Goal: Submit feedback/report problem: Submit feedback/report problem

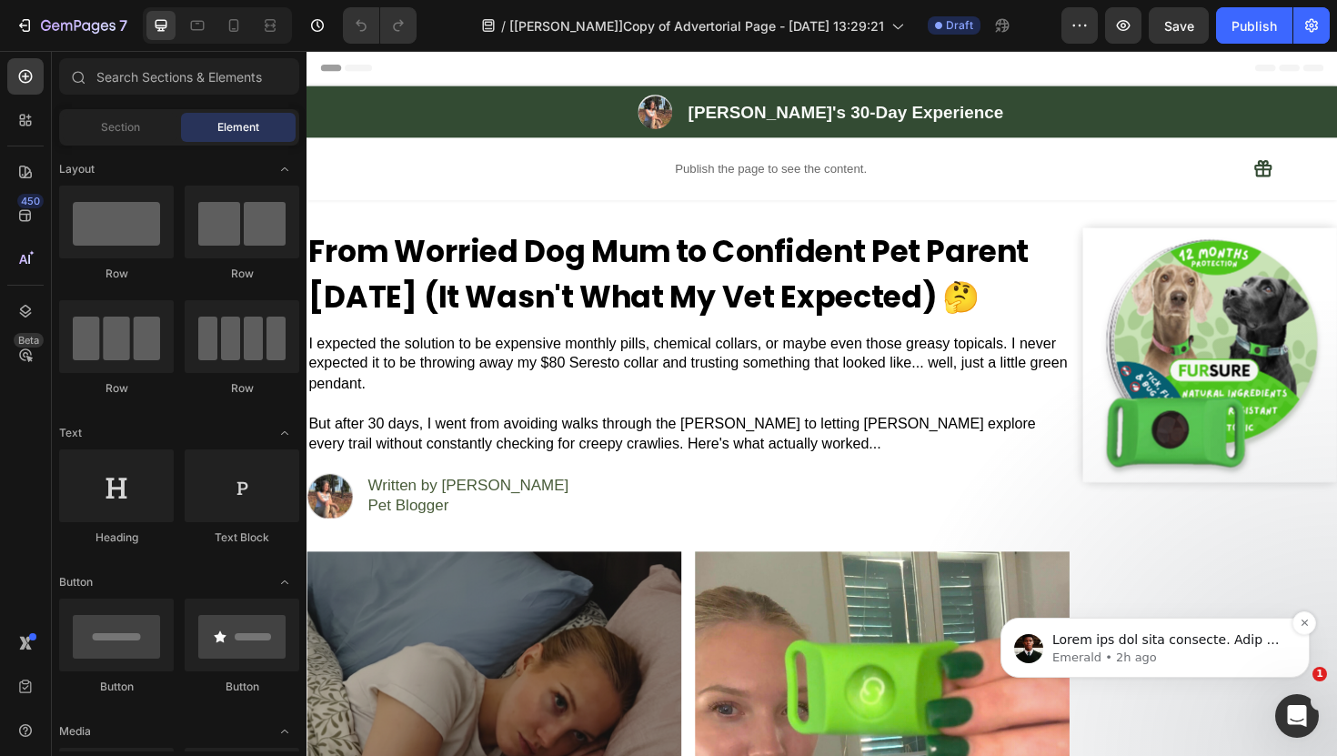
click at [1277, 667] on div "Emerald • 2h ago" at bounding box center [1155, 648] width 309 height 60
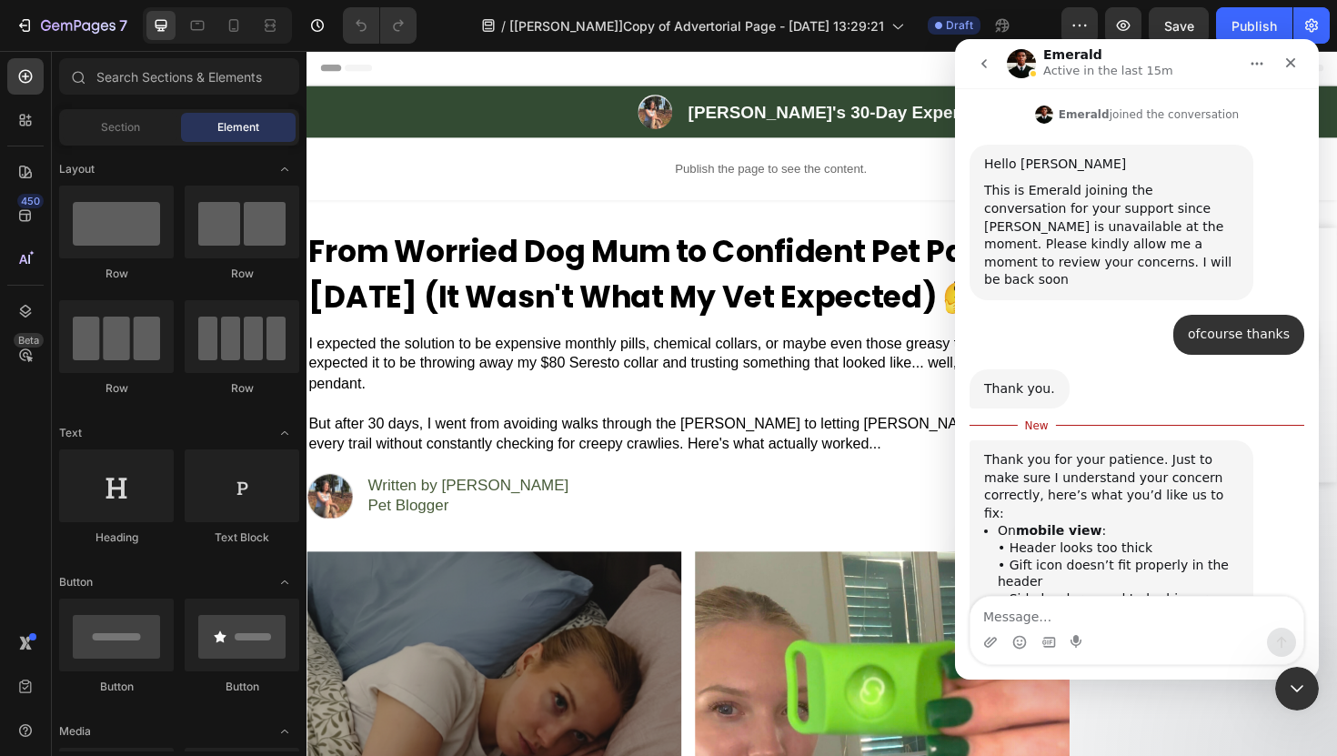
scroll to position [13614, 0]
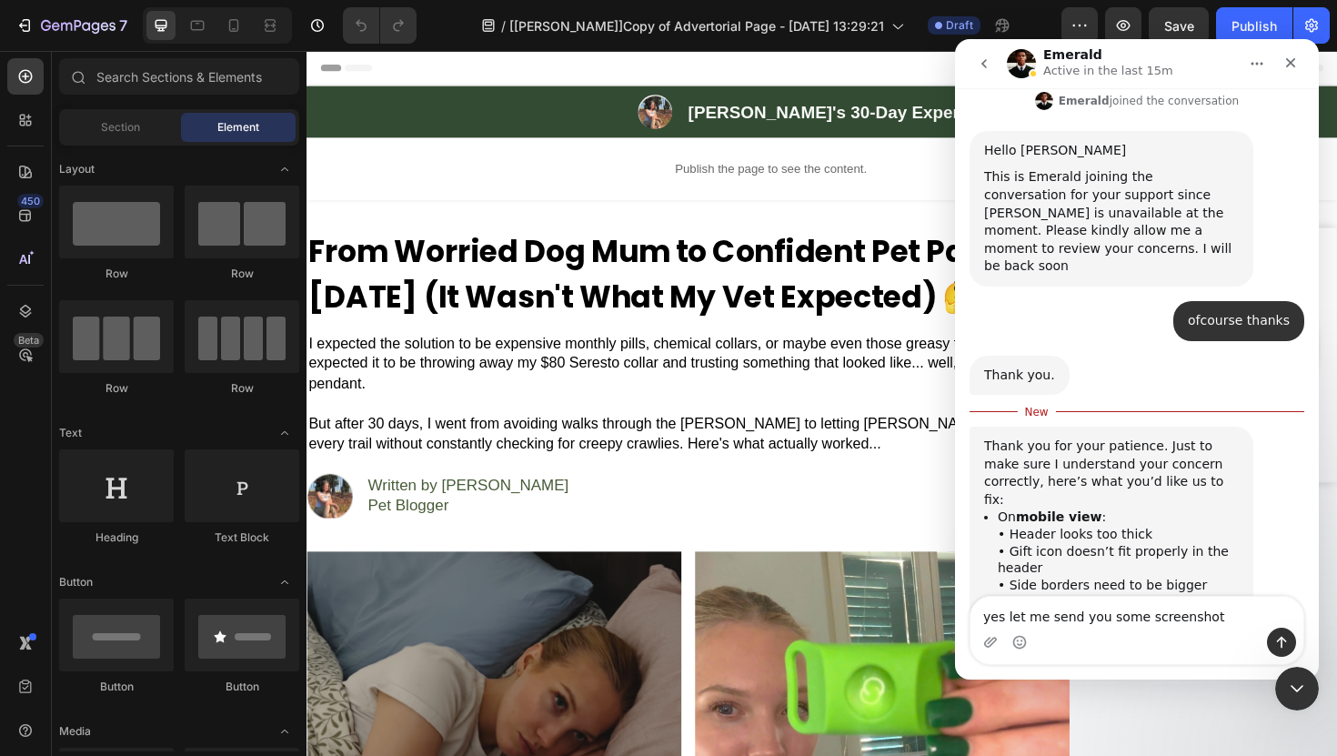
type textarea "yes let me send you some screenshots"
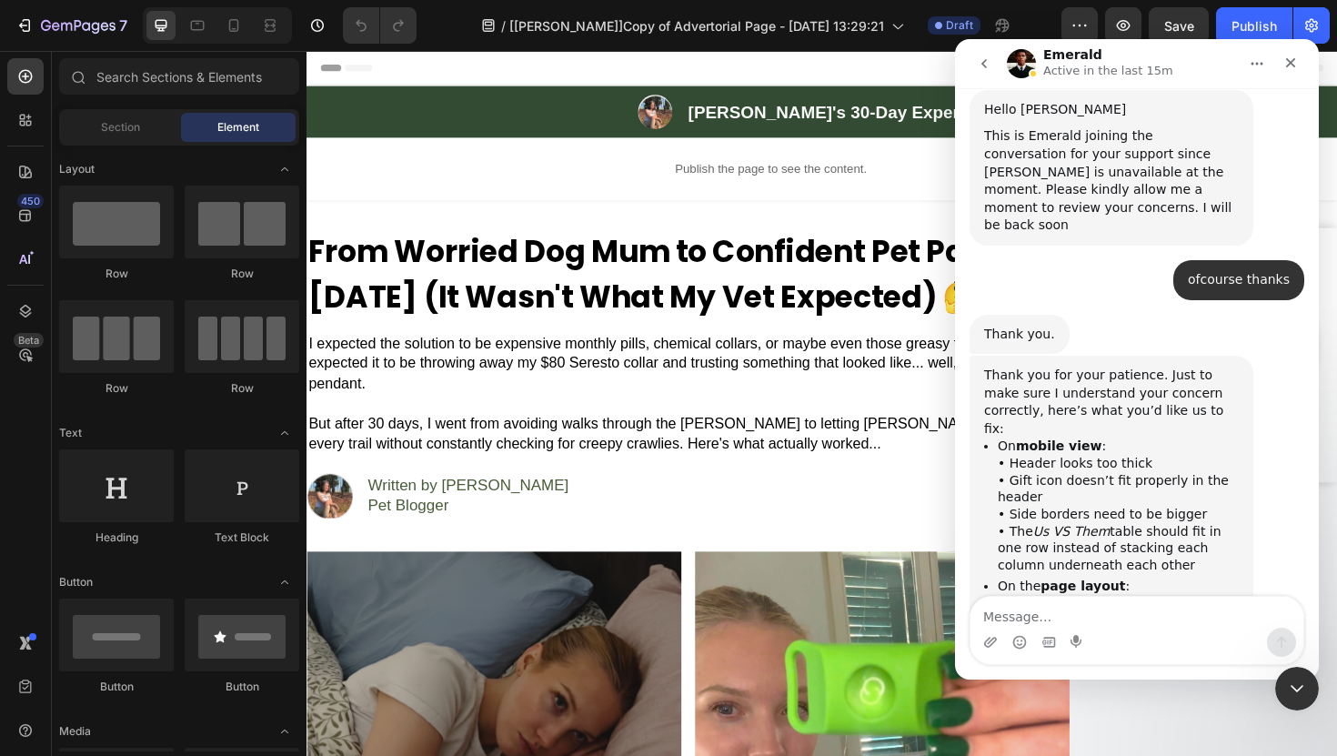
scroll to position [13688, 0]
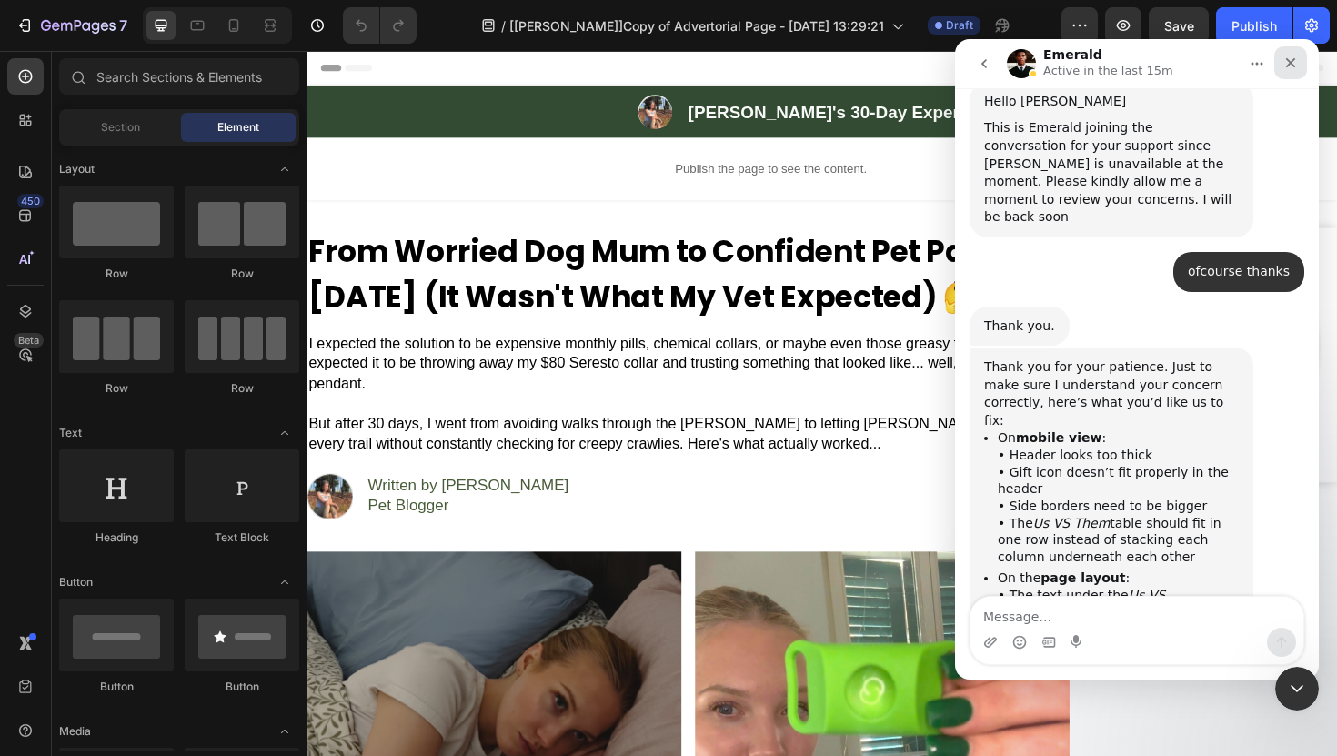
click at [1302, 67] on div "Close" at bounding box center [1291, 62] width 33 height 33
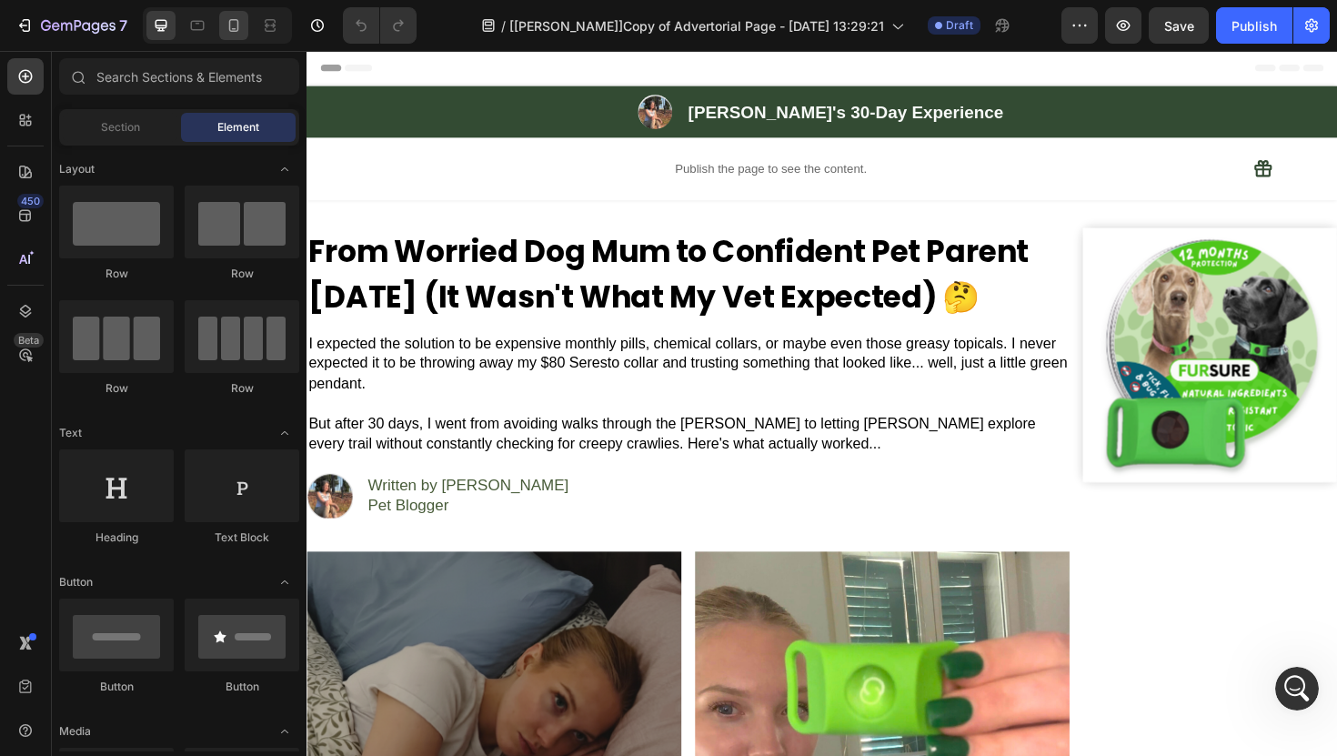
click at [224, 23] on div at bounding box center [233, 25] width 29 height 29
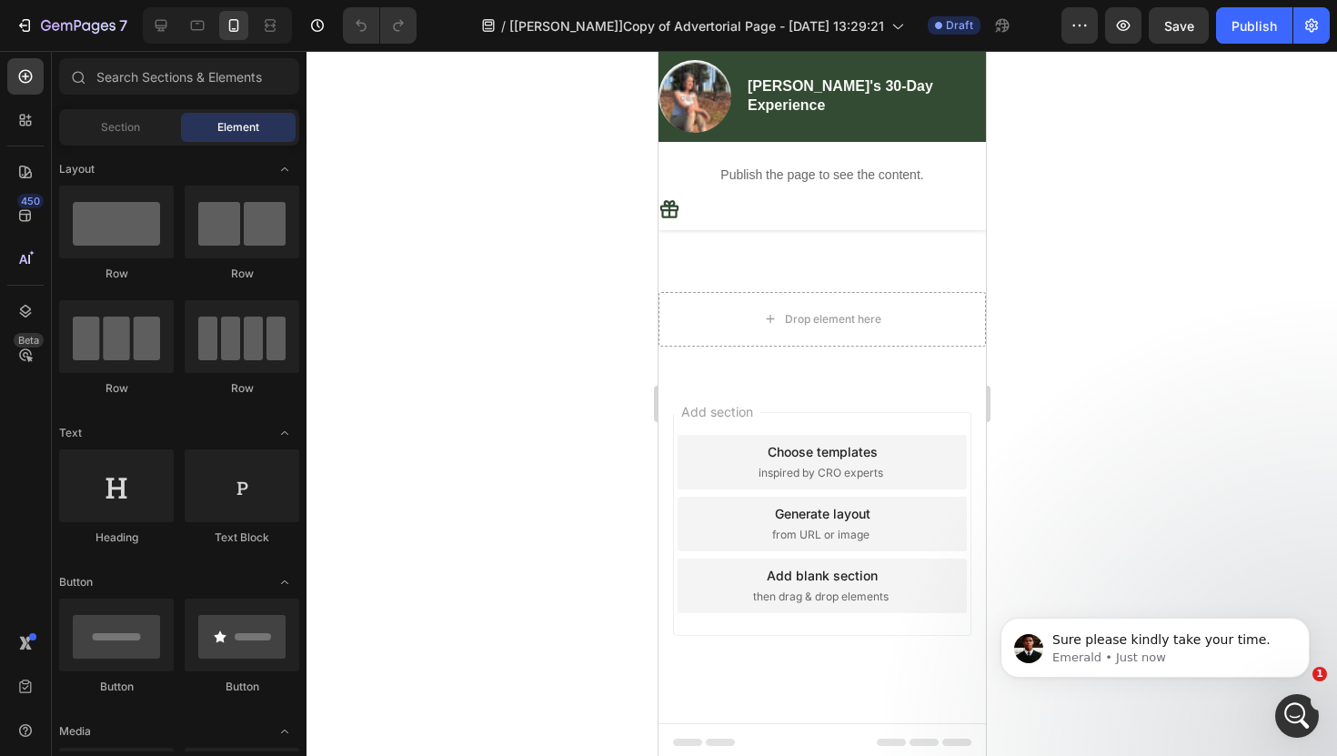
scroll to position [9514, 0]
click at [1181, 648] on div "Sure please kindly take your time." at bounding box center [1170, 641] width 240 height 24
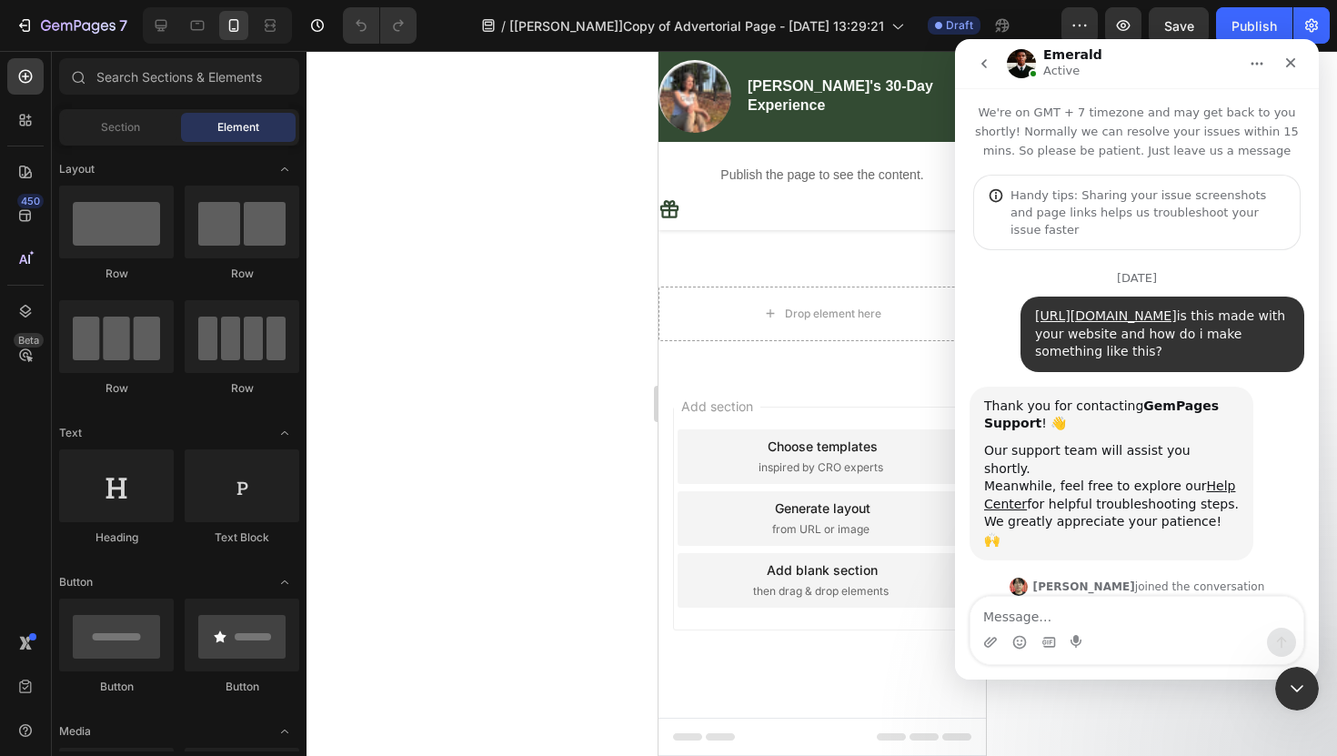
scroll to position [3, 0]
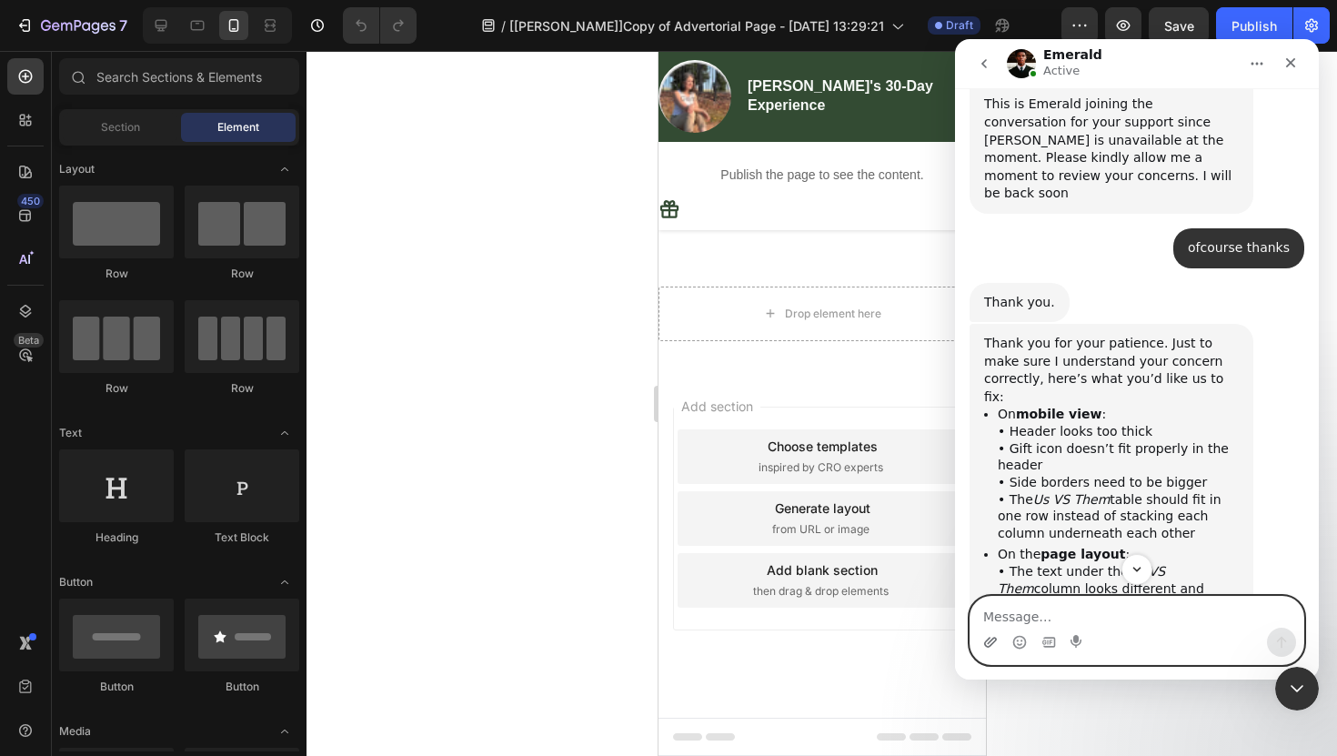
click at [994, 641] on icon "Upload attachment" at bounding box center [990, 642] width 13 height 10
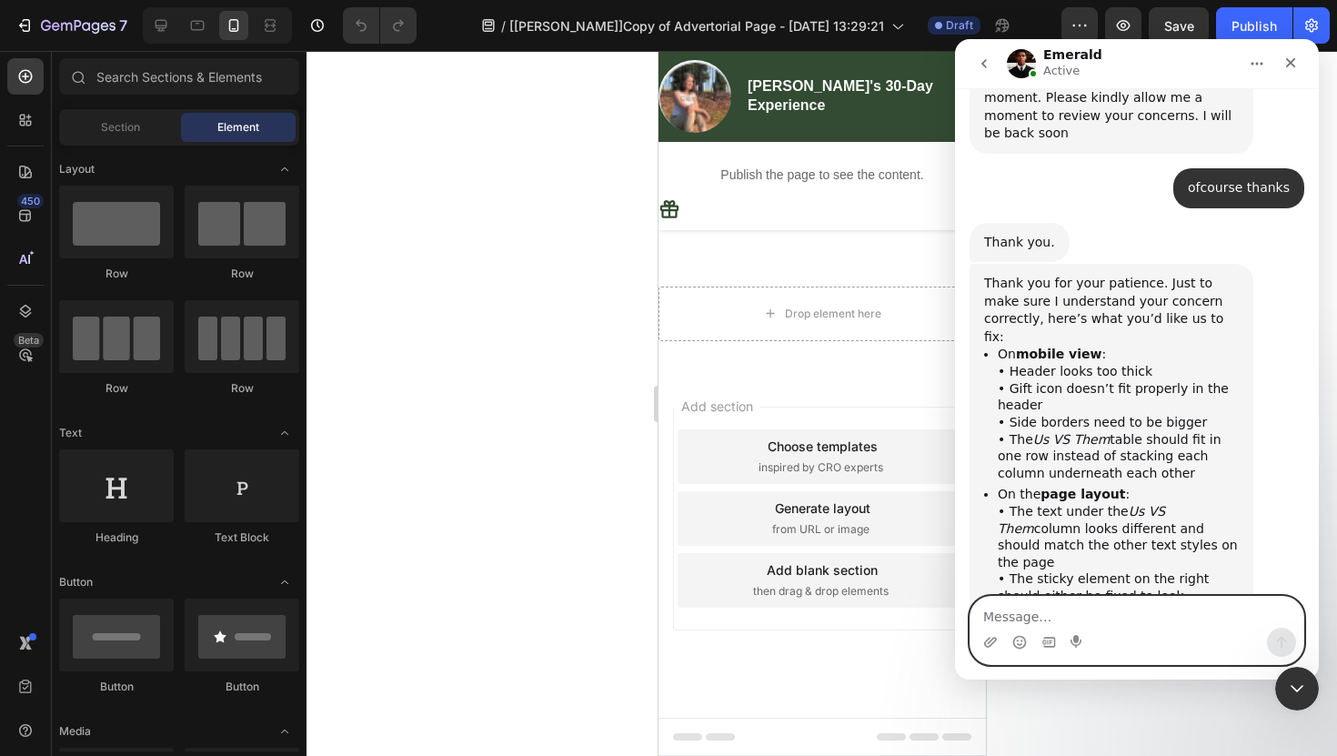
click at [1060, 612] on textarea "Message…" at bounding box center [1137, 612] width 333 height 31
click at [993, 641] on icon "Upload attachment" at bounding box center [991, 642] width 15 height 15
click at [988, 650] on div "Intercom messenger" at bounding box center [991, 642] width 15 height 29
click at [989, 642] on icon "Upload attachment" at bounding box center [990, 642] width 13 height 10
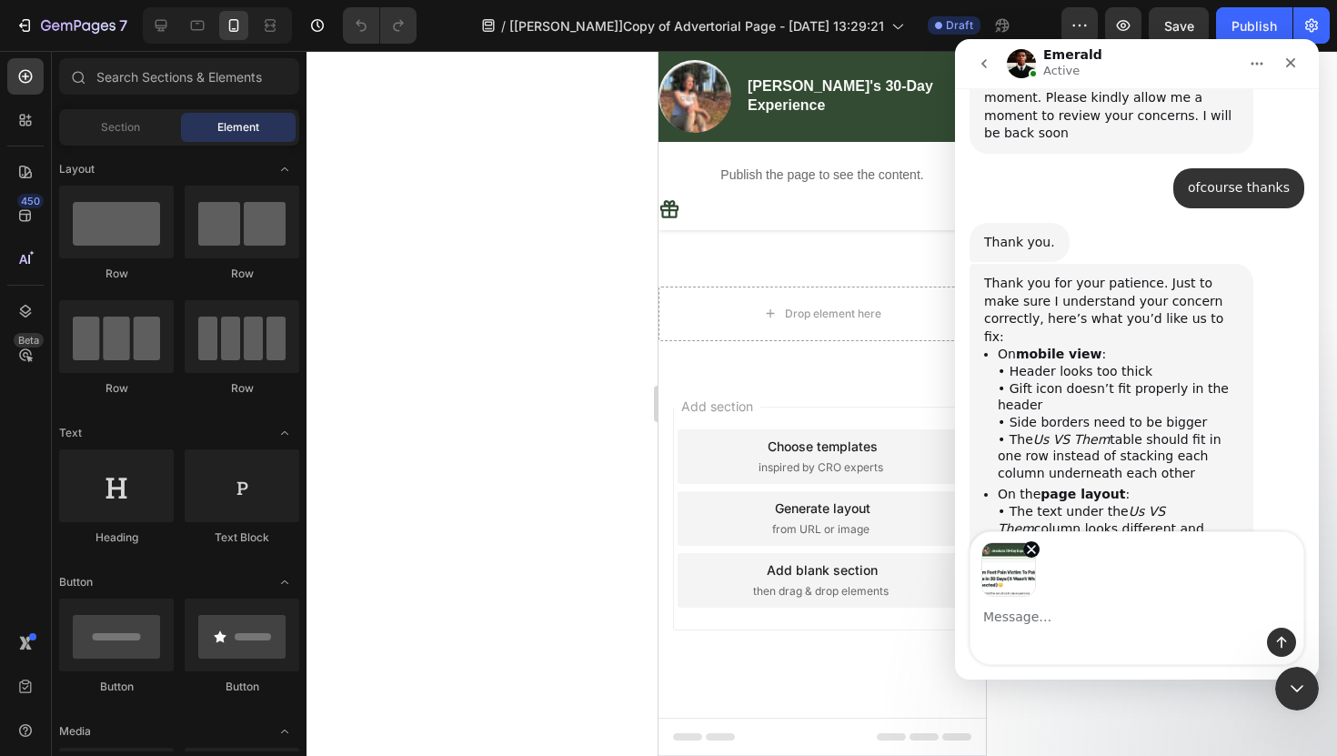
scroll to position [13836, 0]
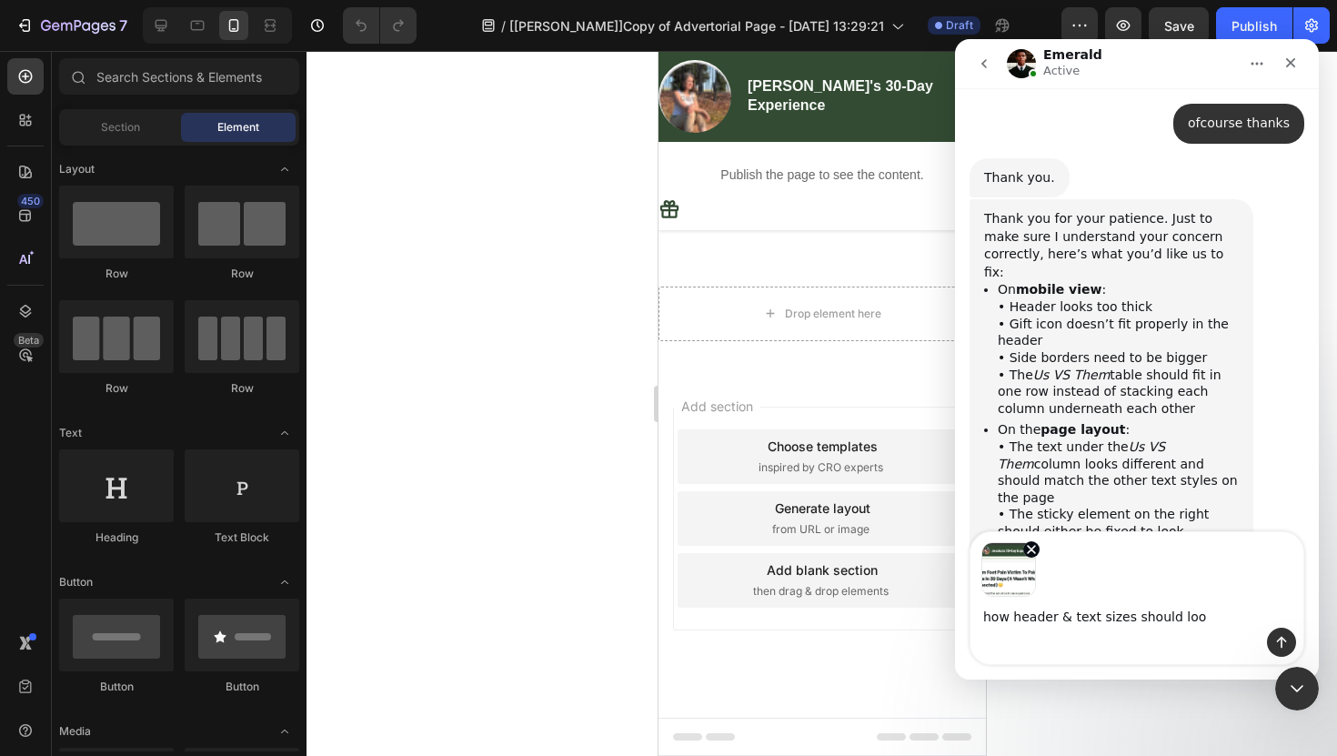
type textarea "how header & text sizes should look"
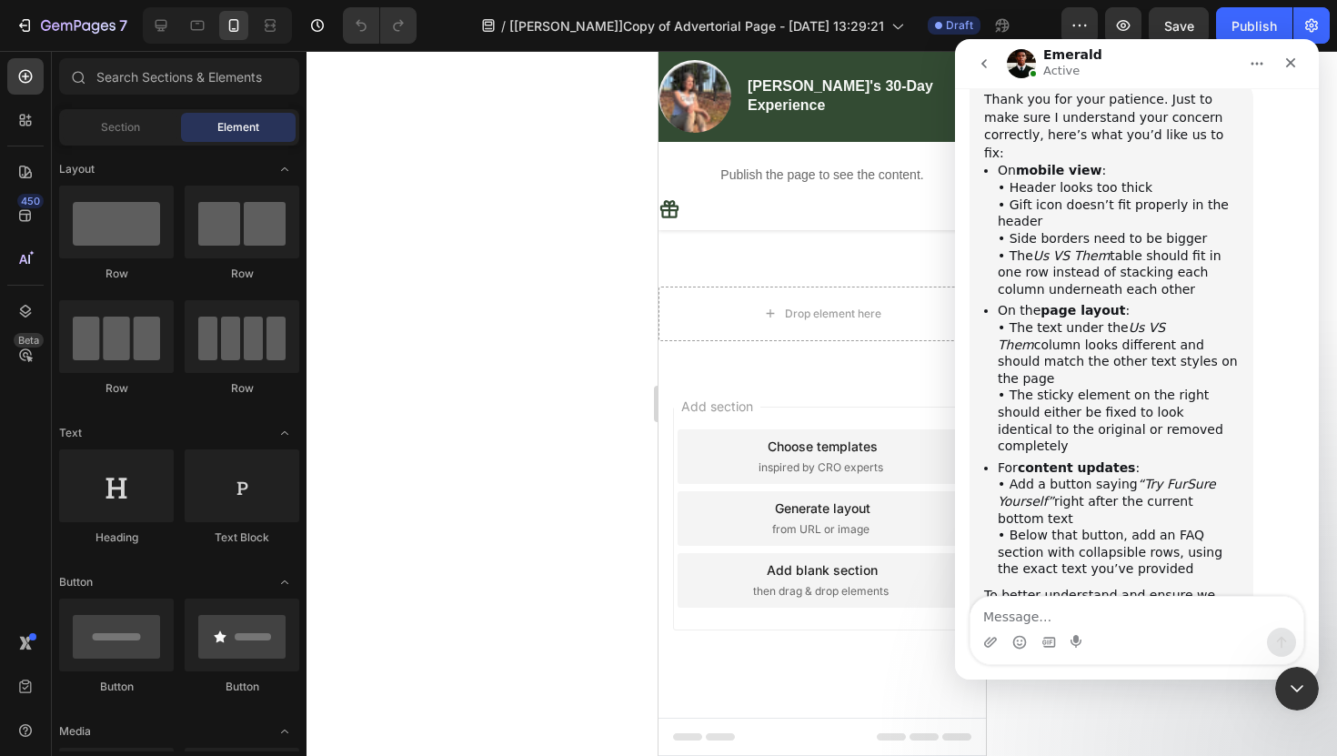
scroll to position [13956, 0]
click at [990, 640] on icon "Upload attachment" at bounding box center [991, 642] width 15 height 15
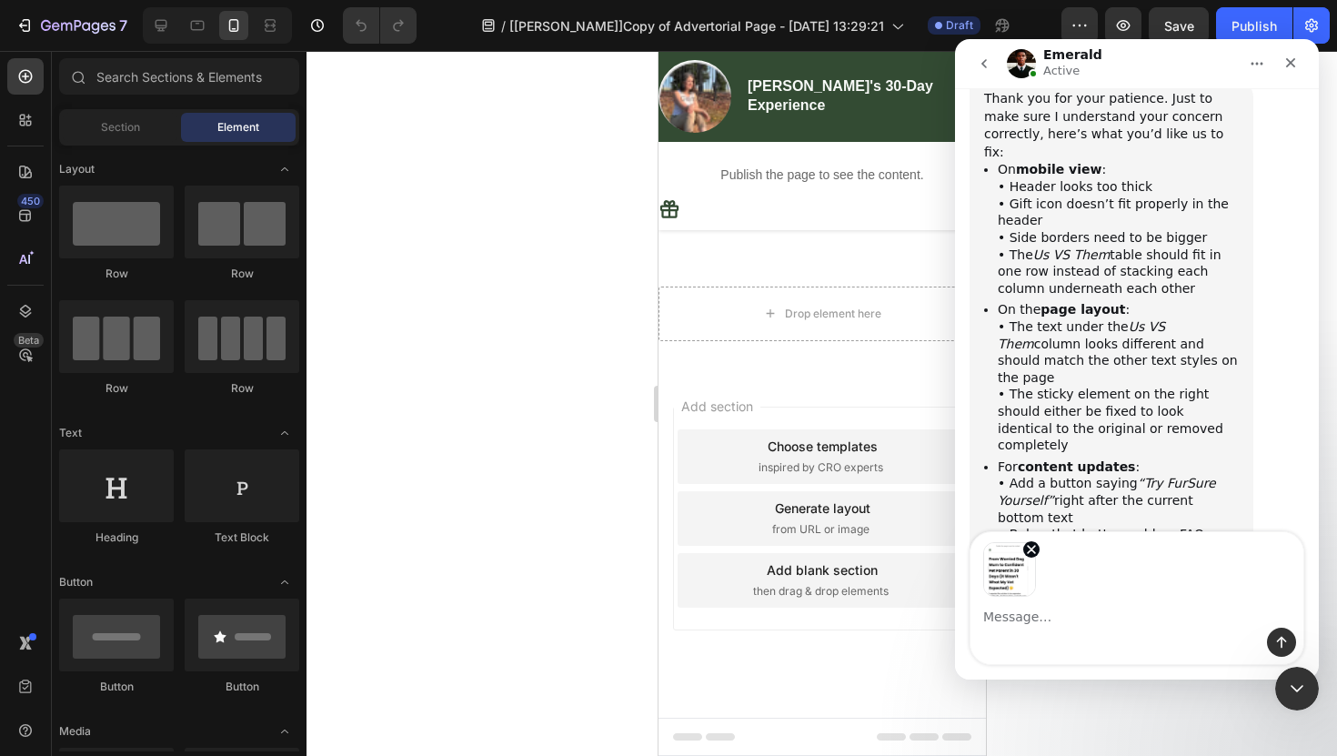
scroll to position [14021, 0]
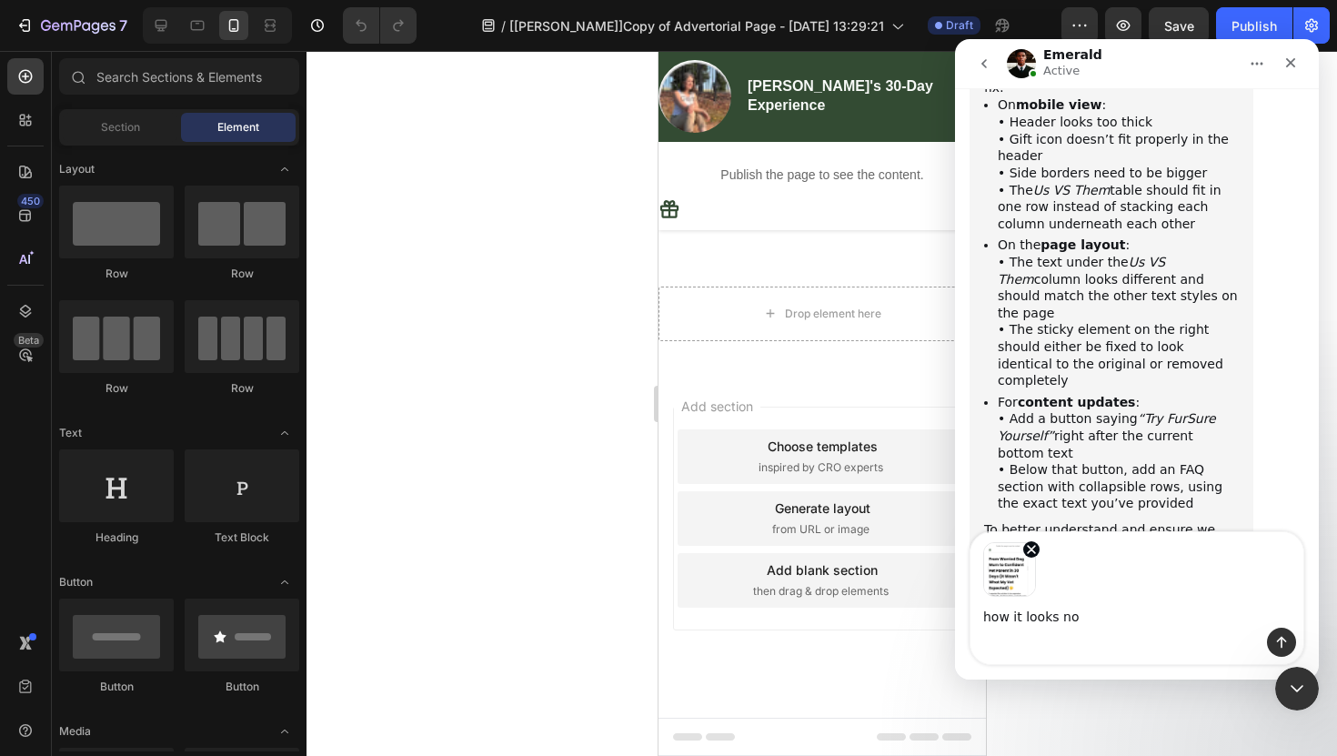
type textarea "how it looks now"
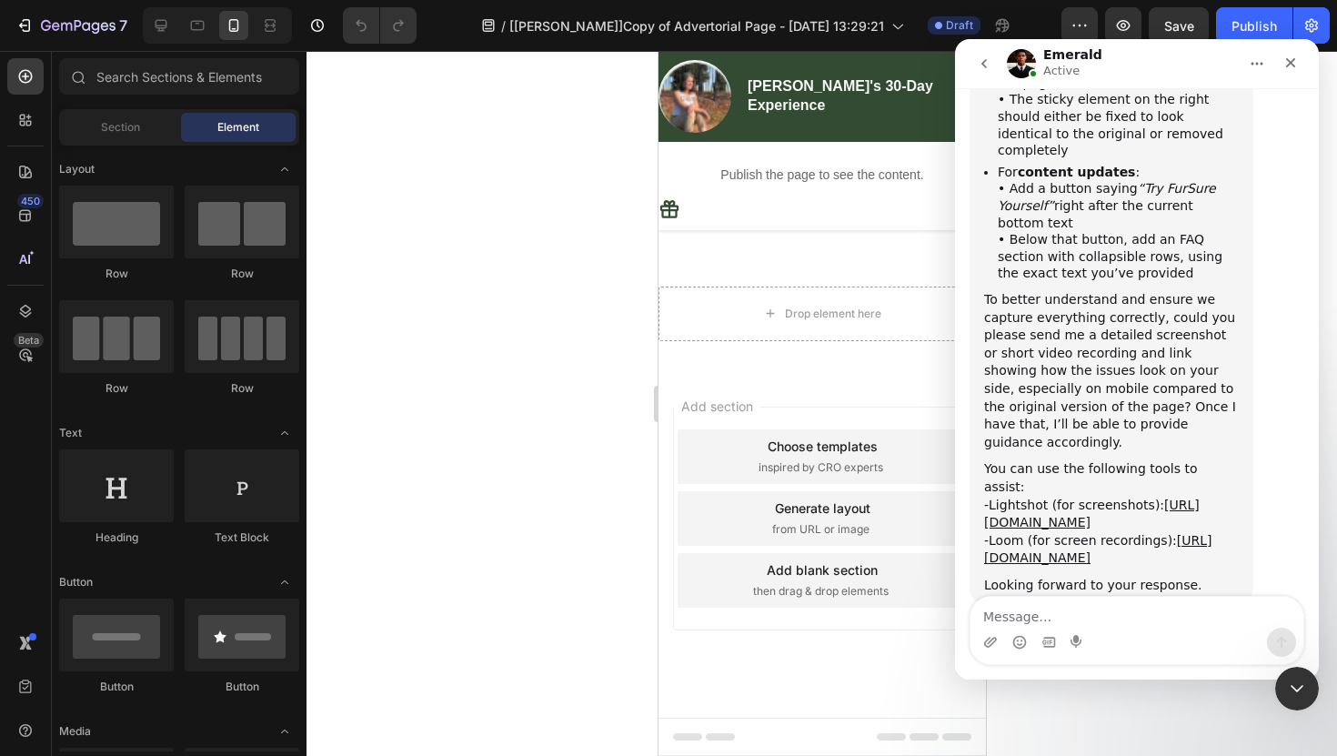
scroll to position [14251, 0]
click at [984, 640] on icon "Upload attachment" at bounding box center [991, 642] width 15 height 15
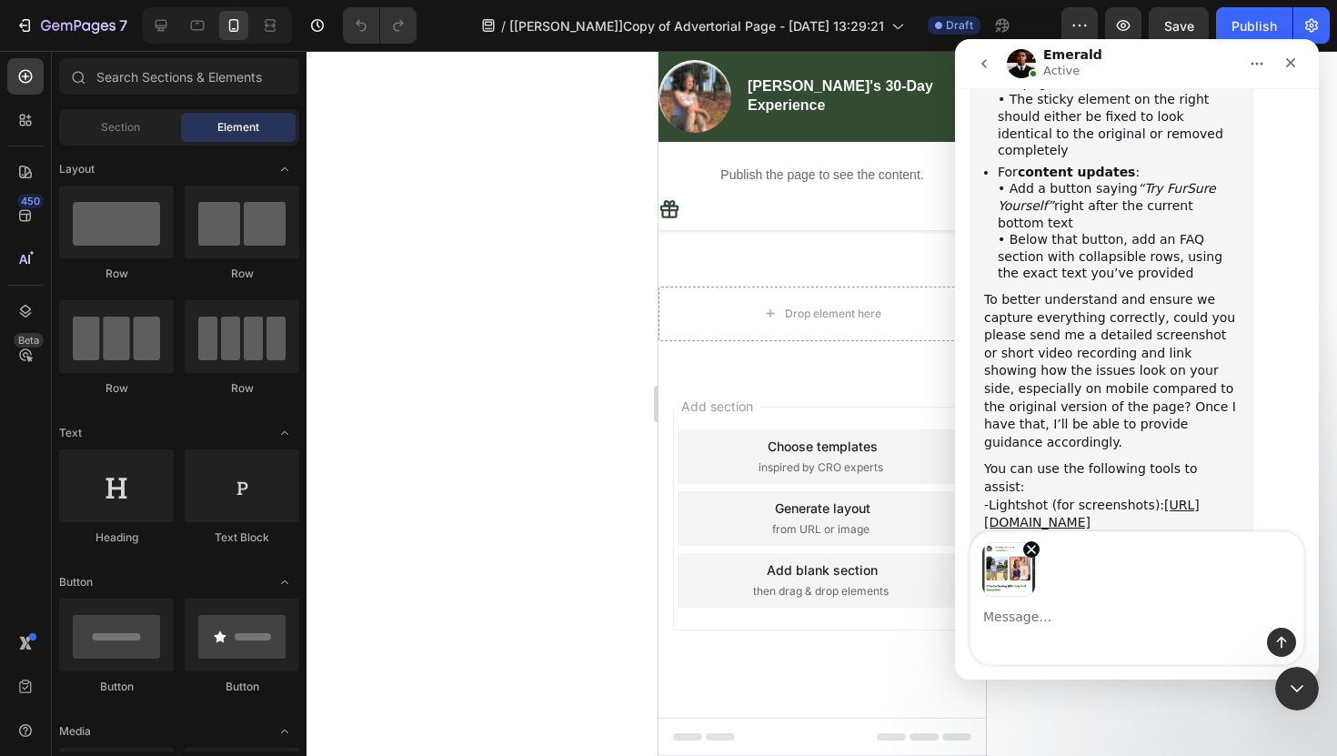
scroll to position [14316, 0]
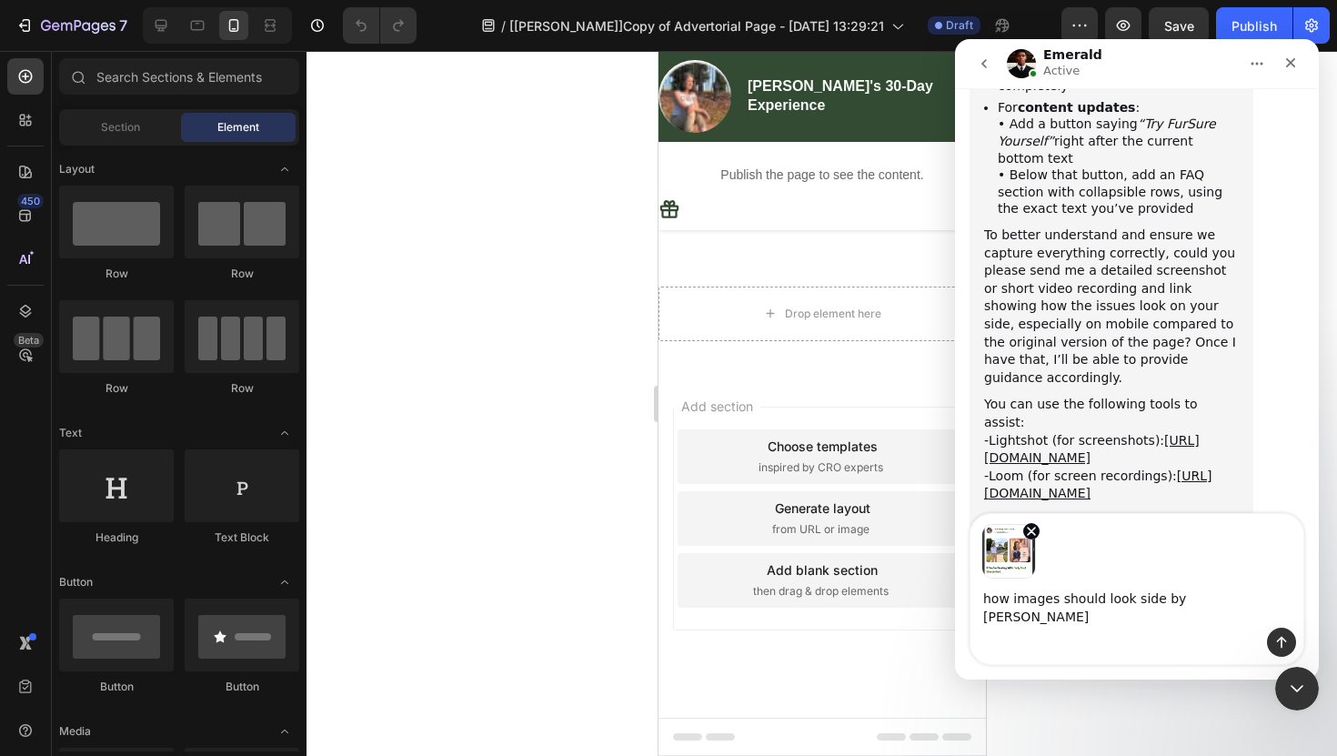
type textarea "how images should look side by side"
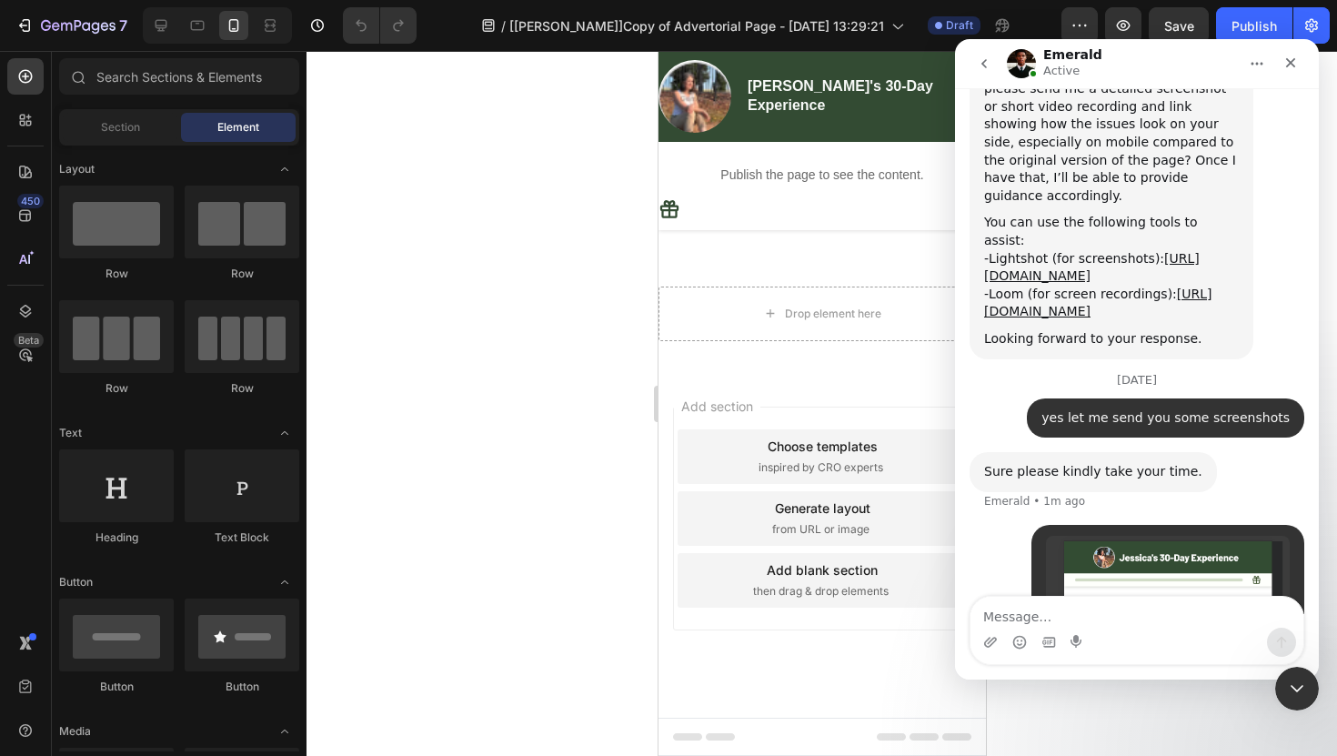
scroll to position [14506, 0]
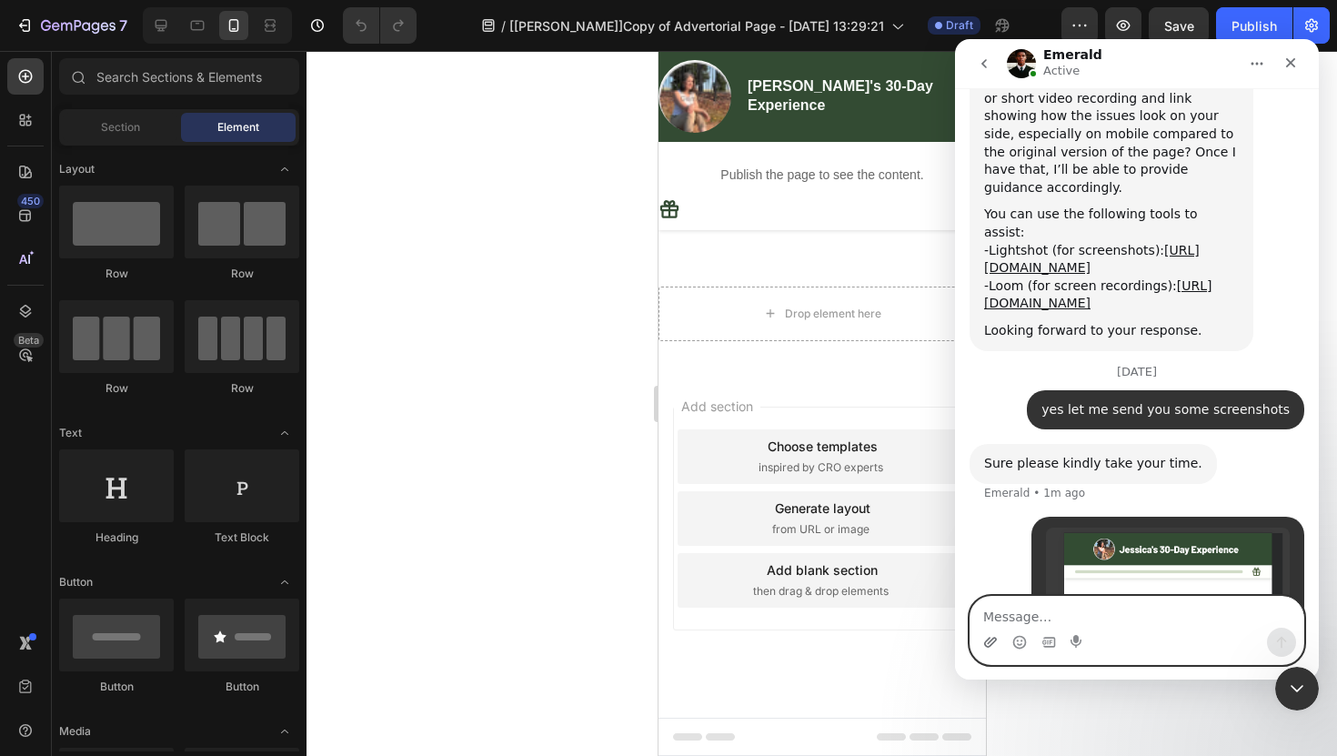
click at [987, 641] on icon "Upload attachment" at bounding box center [991, 642] width 15 height 15
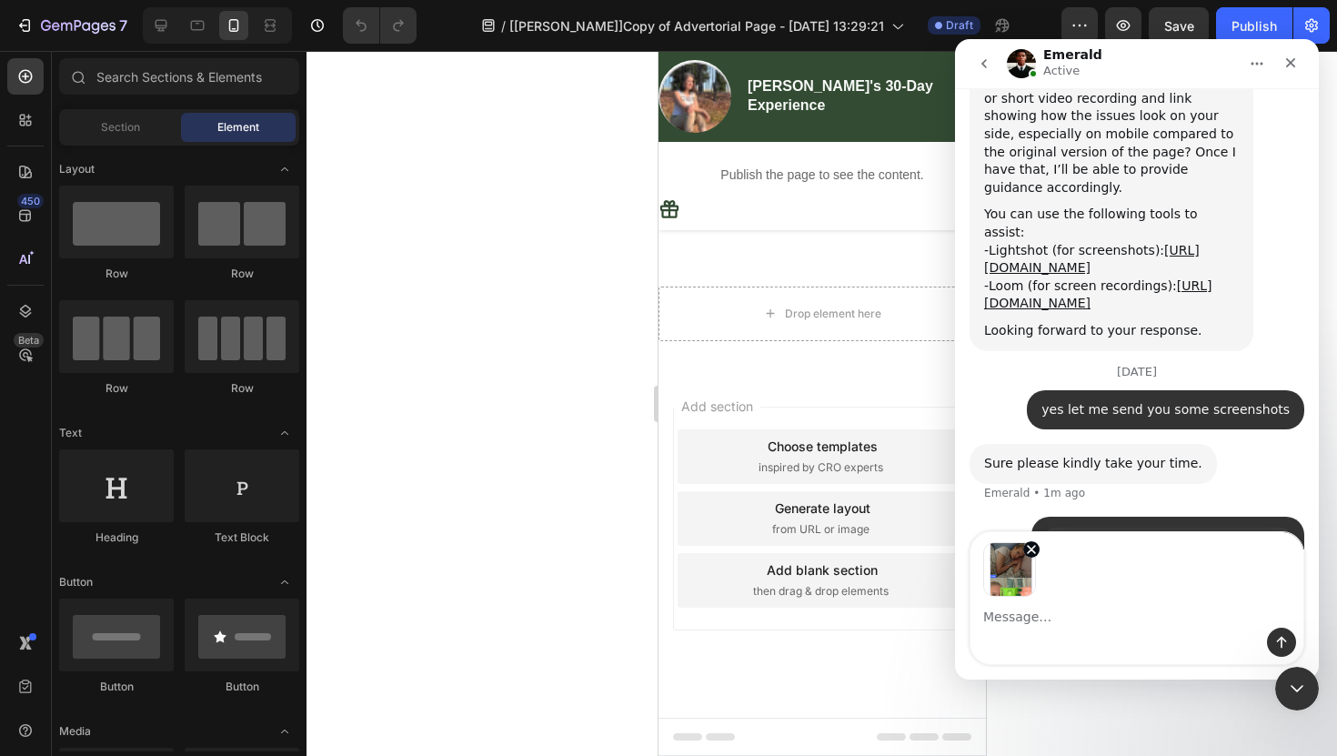
scroll to position [14571, 0]
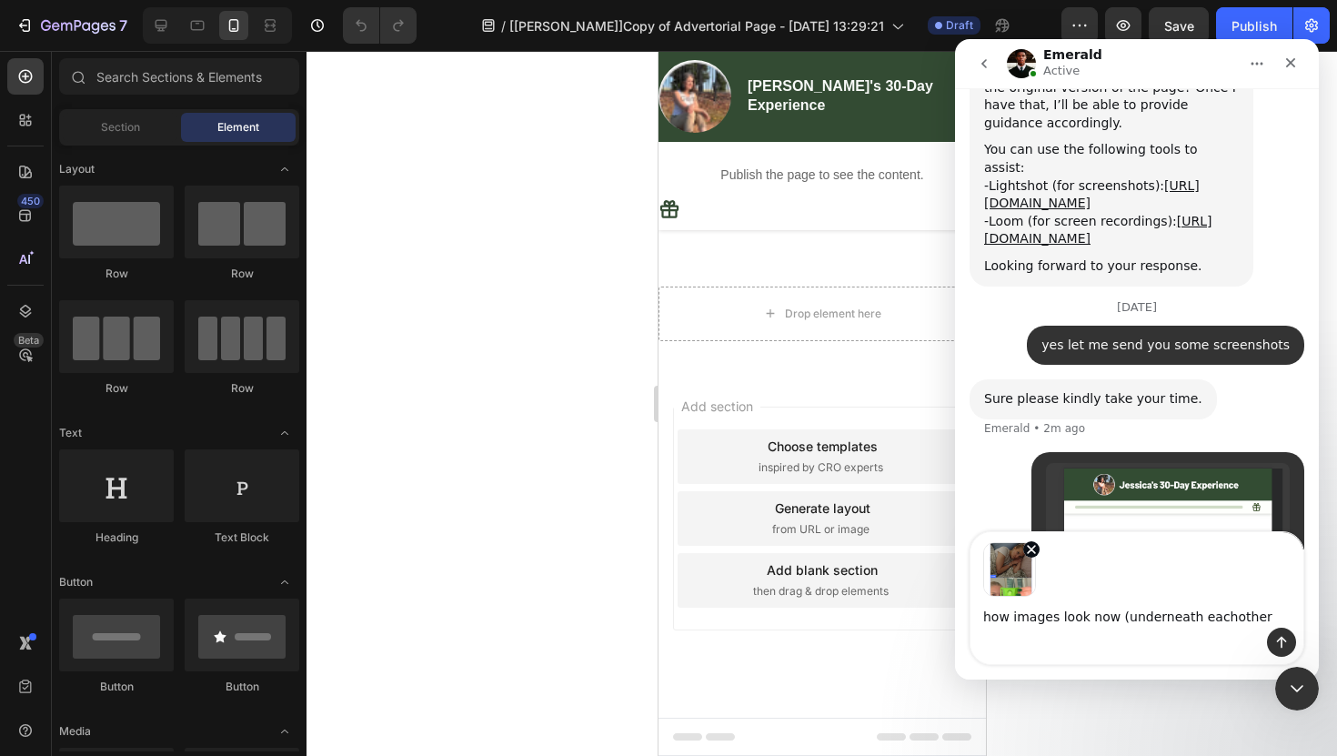
type textarea "how images look now (underneath eachother)"
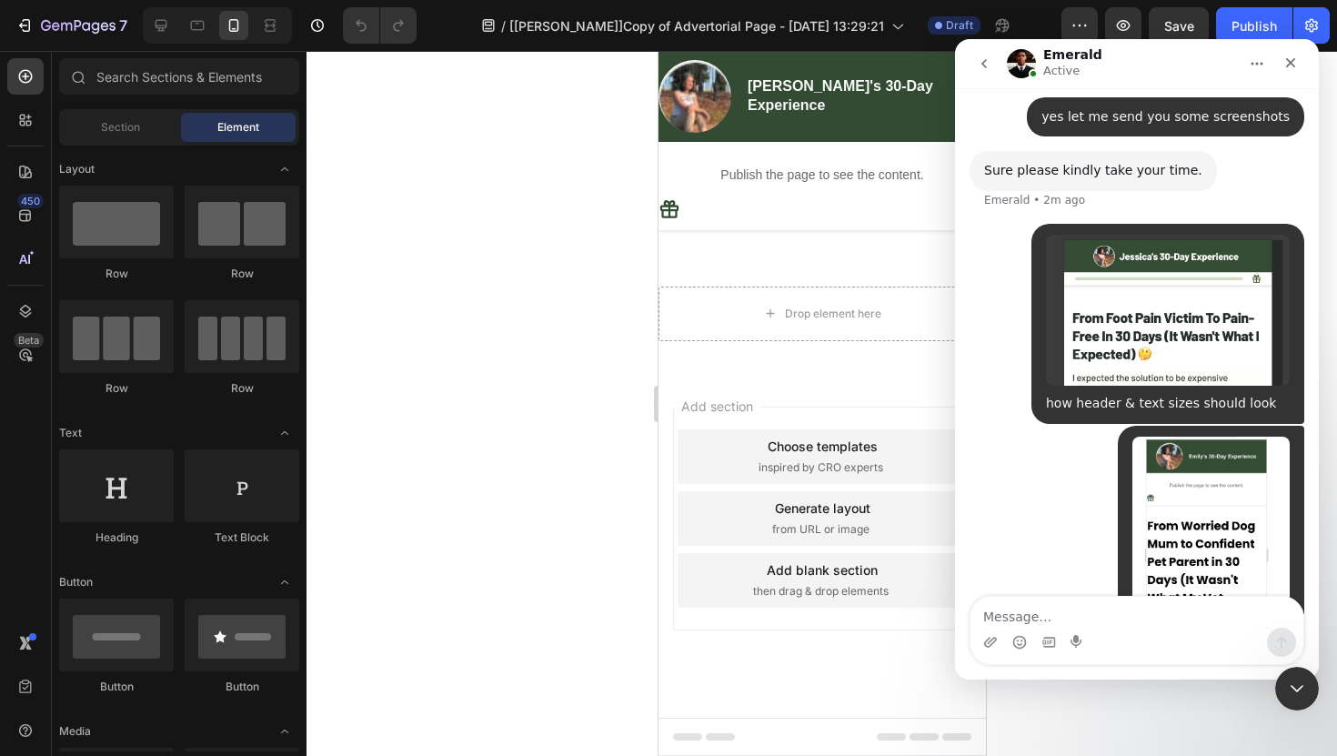
scroll to position [14818, 0]
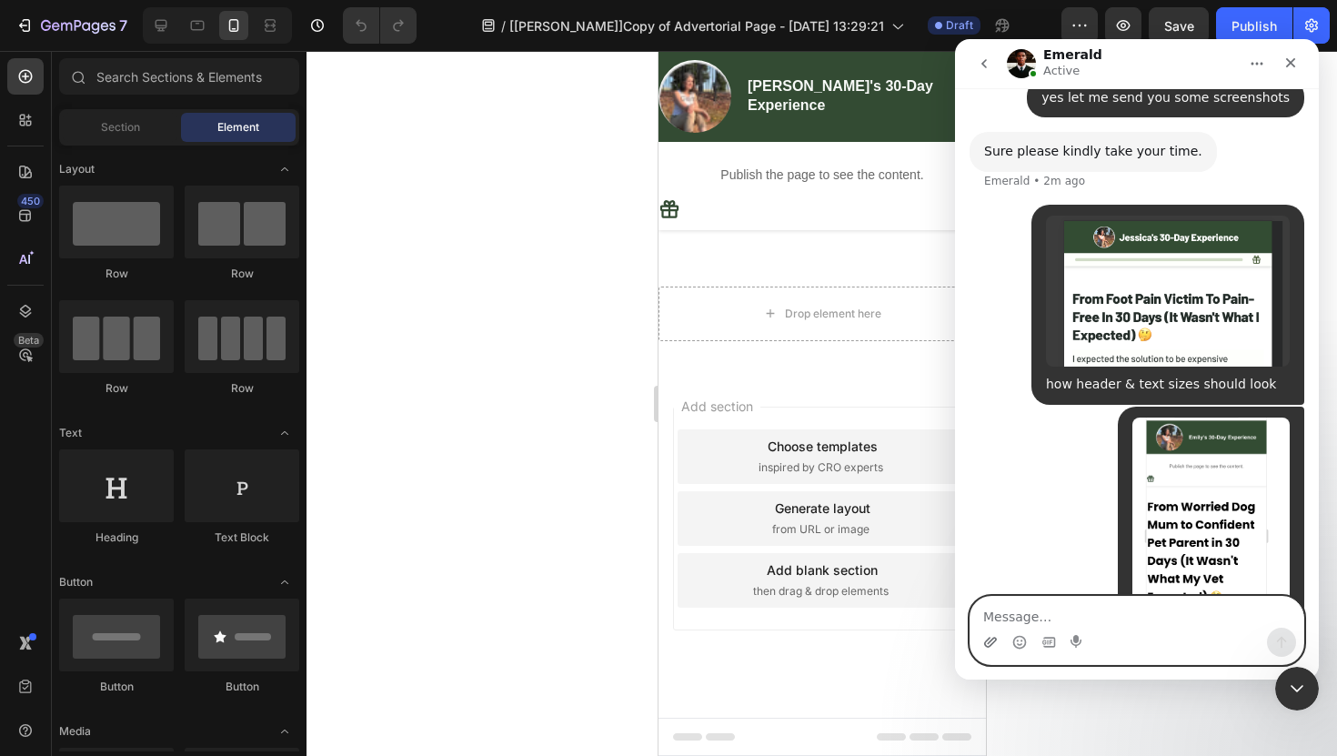
click at [986, 640] on icon "Upload attachment" at bounding box center [990, 642] width 13 height 10
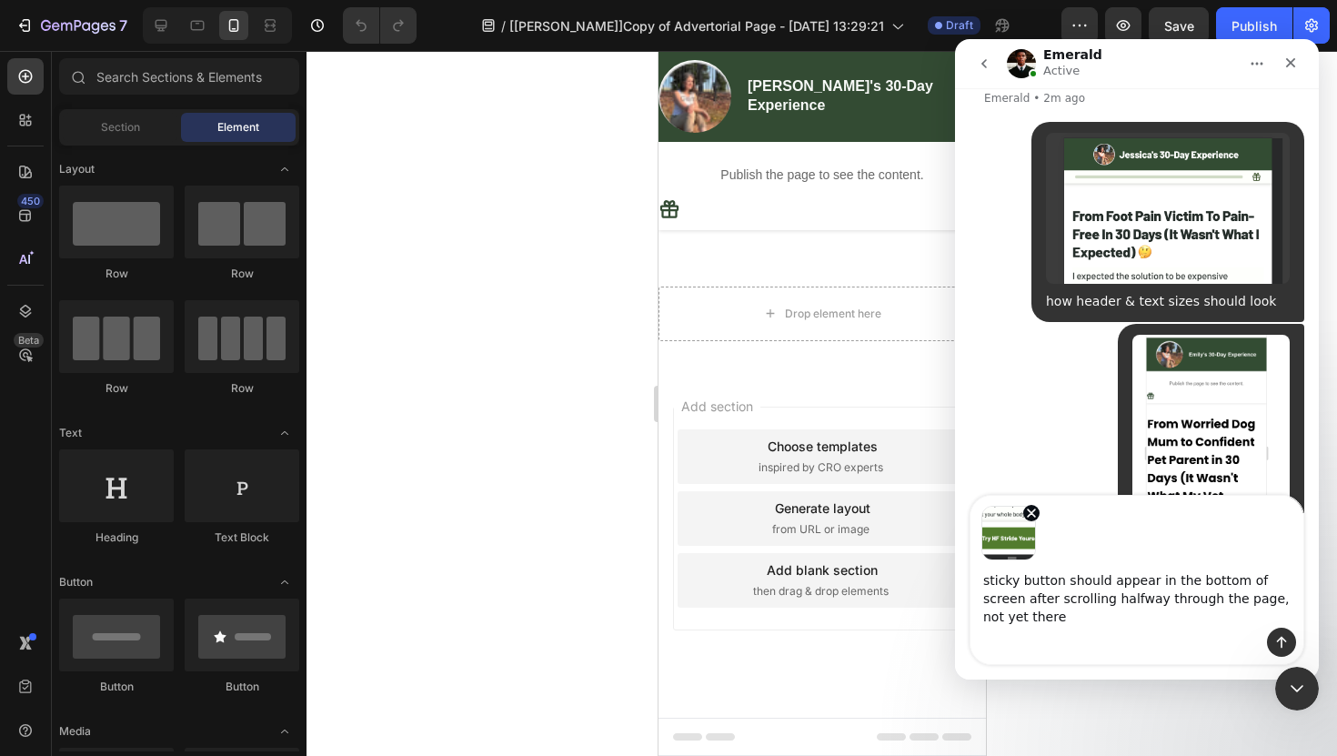
scroll to position [14919, 0]
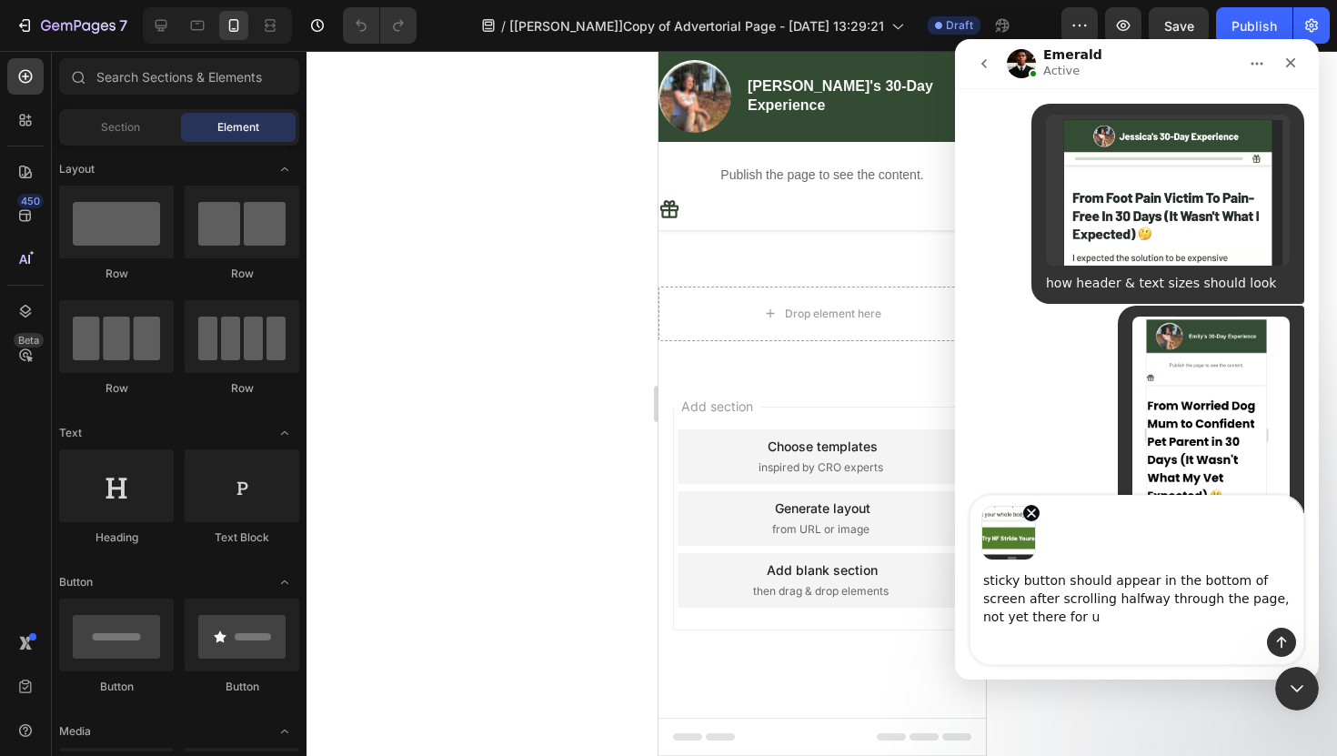
type textarea "sticky button should appear in the bottom of screen after scrolling halfway thr…"
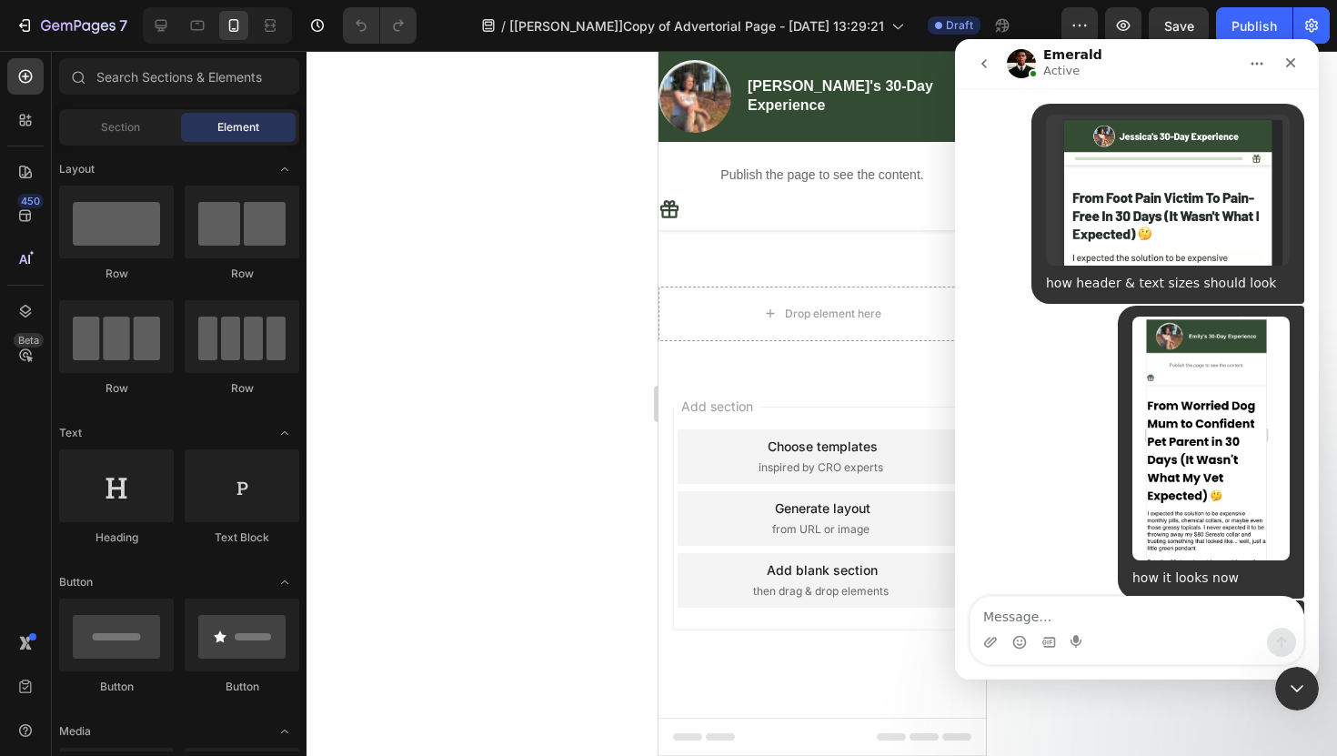
scroll to position [14985, 0]
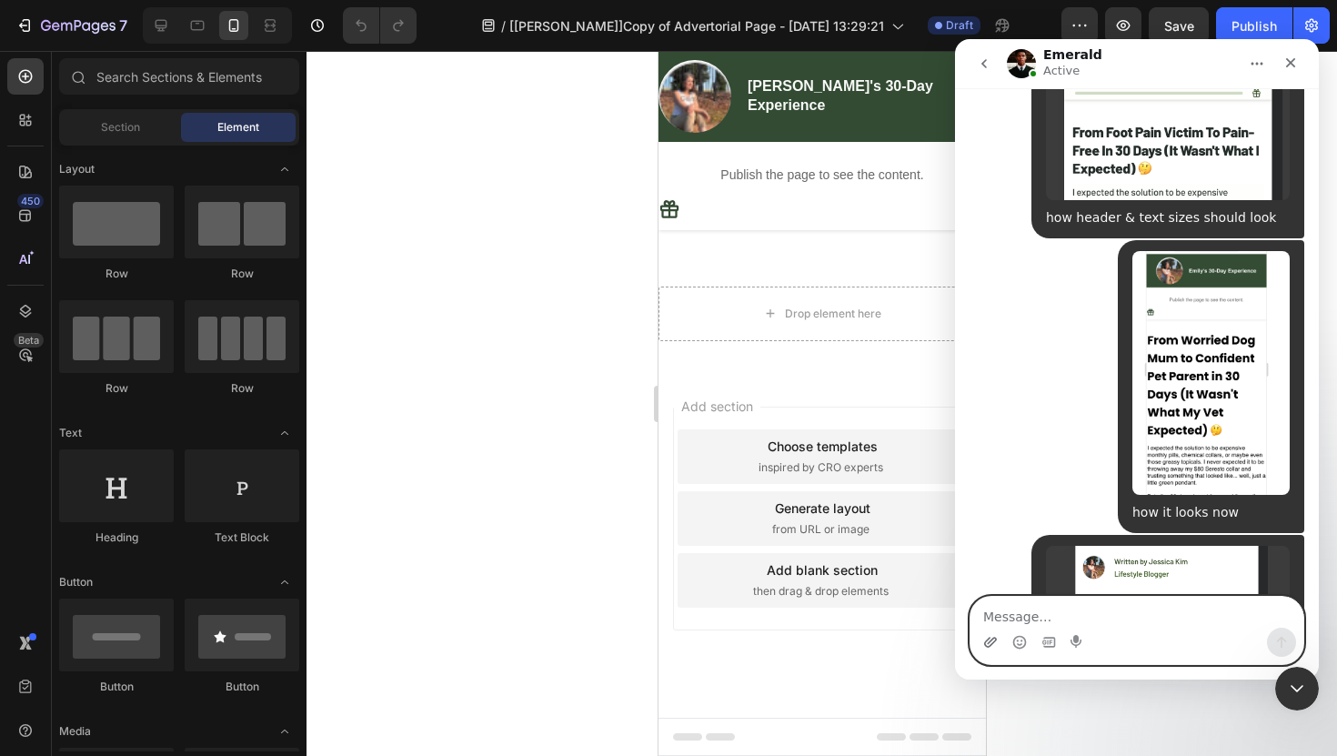
click at [984, 643] on icon "Upload attachment" at bounding box center [991, 642] width 15 height 15
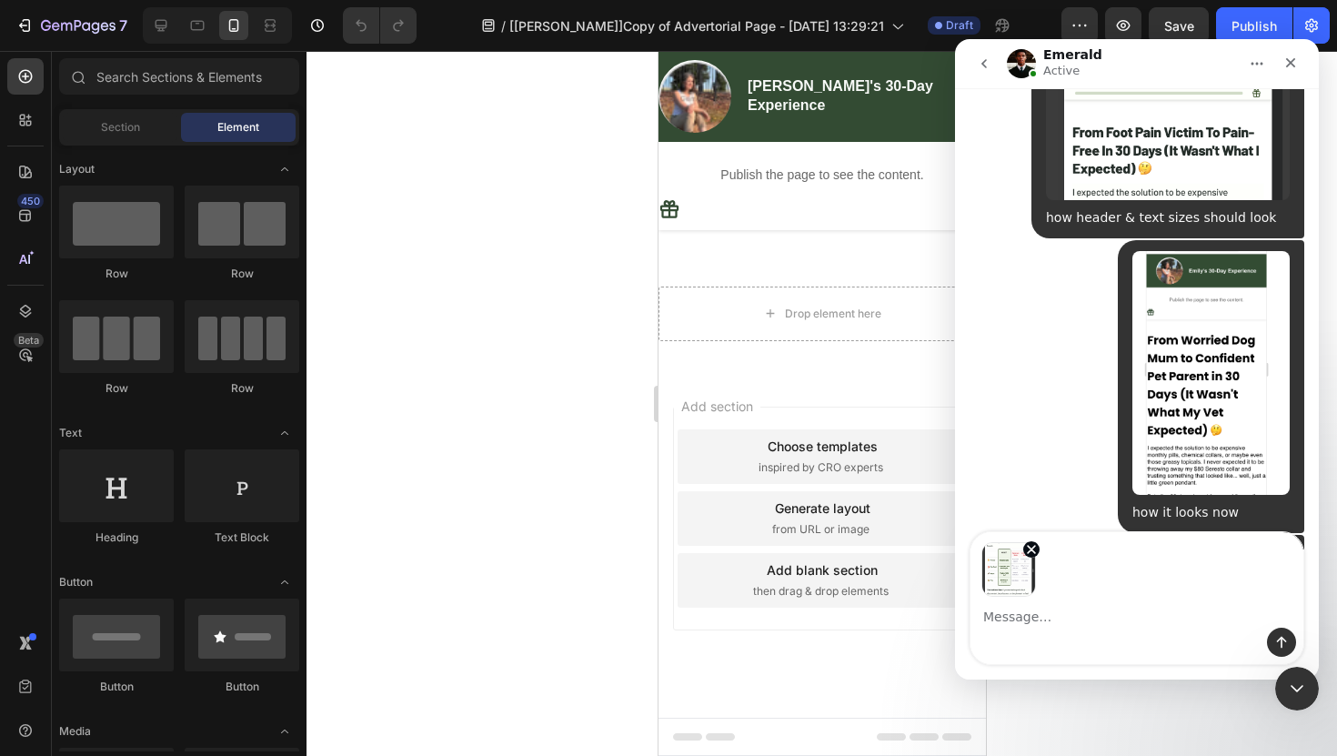
scroll to position [15049, 0]
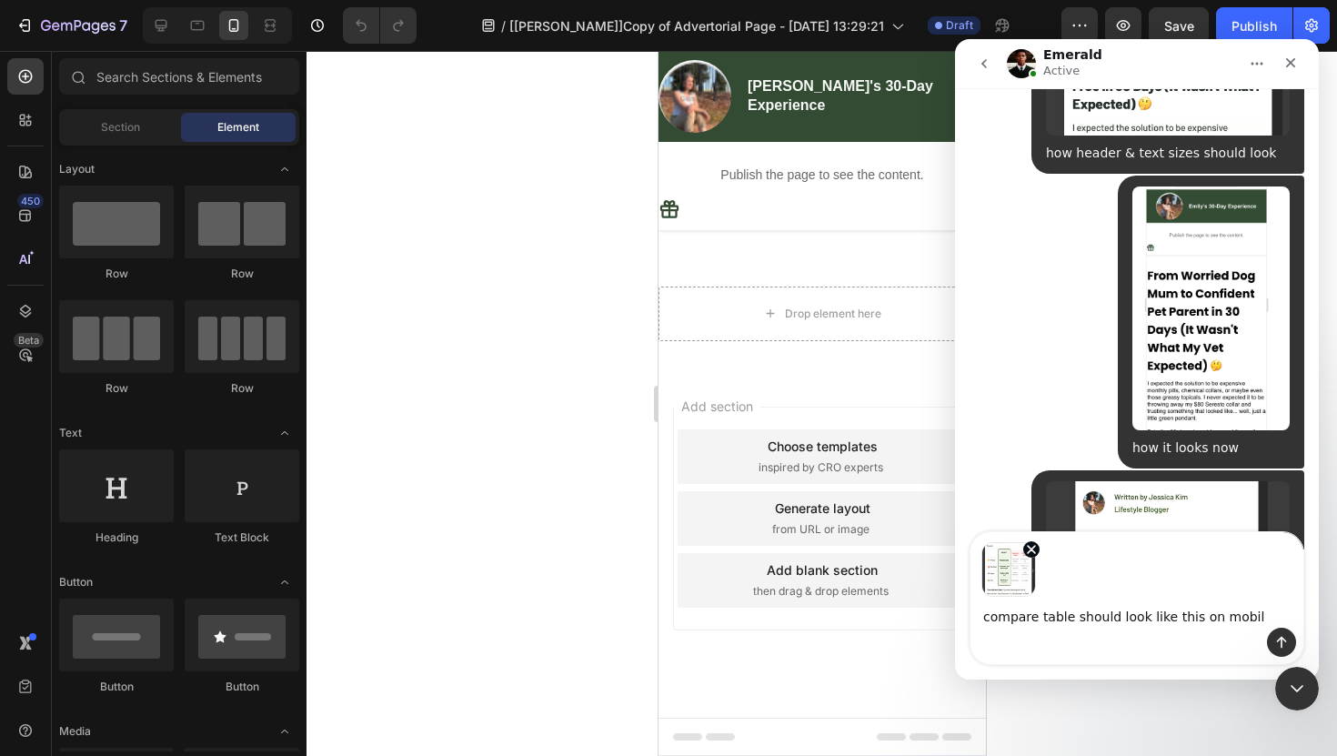
type textarea "compare table should look like this on mobile"
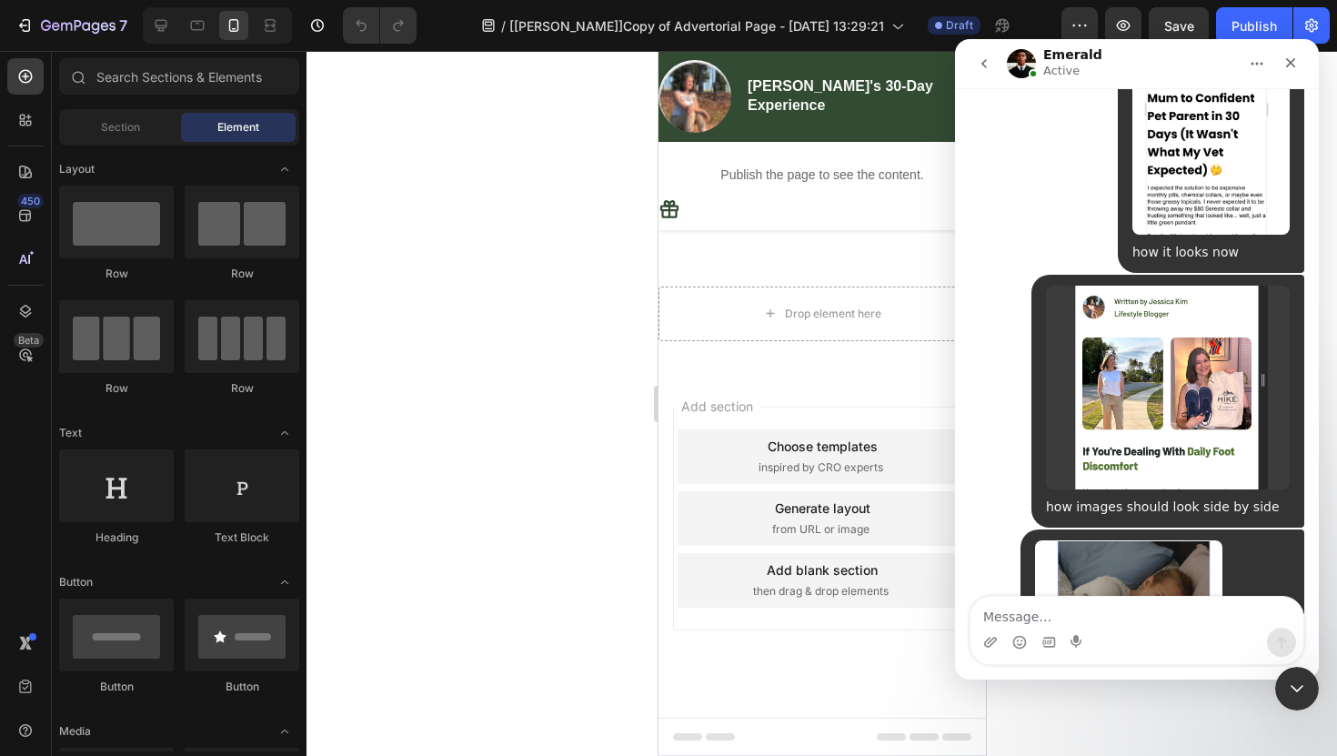
scroll to position [15256, 0]
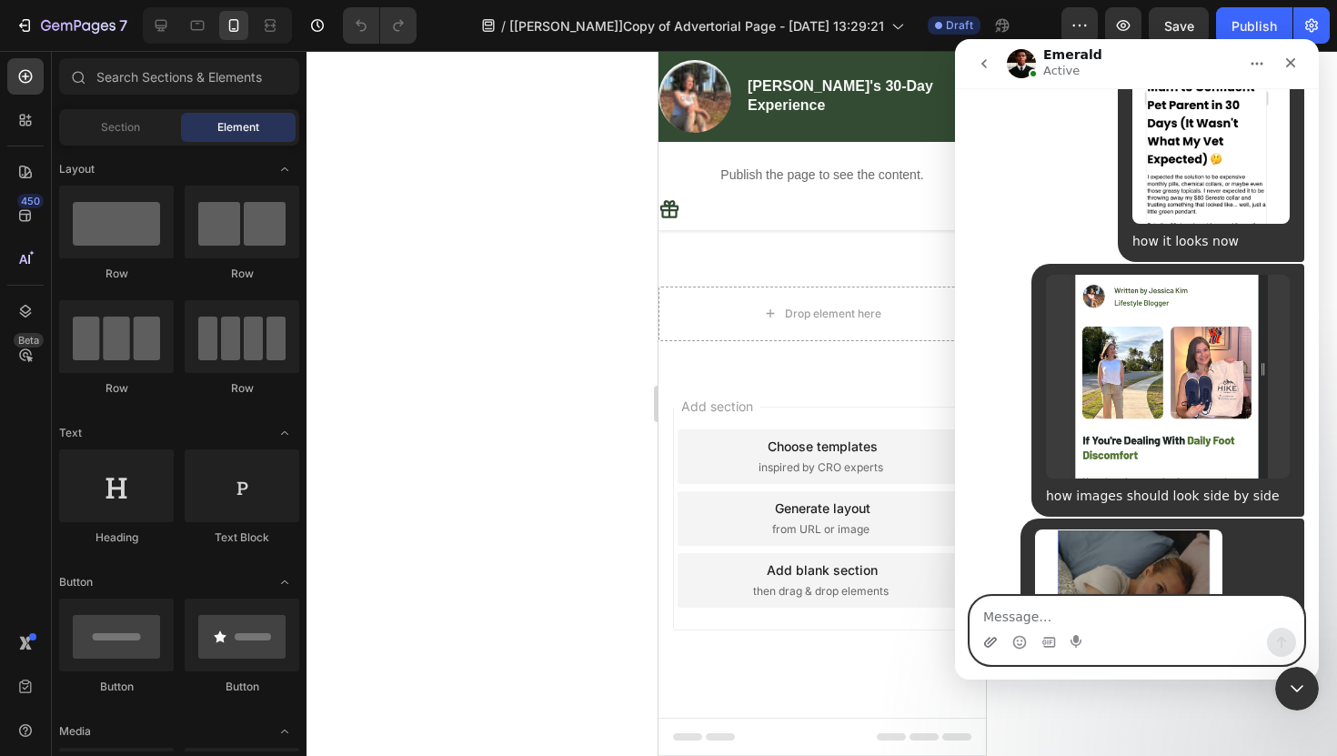
click at [990, 644] on icon "Upload attachment" at bounding box center [991, 642] width 15 height 15
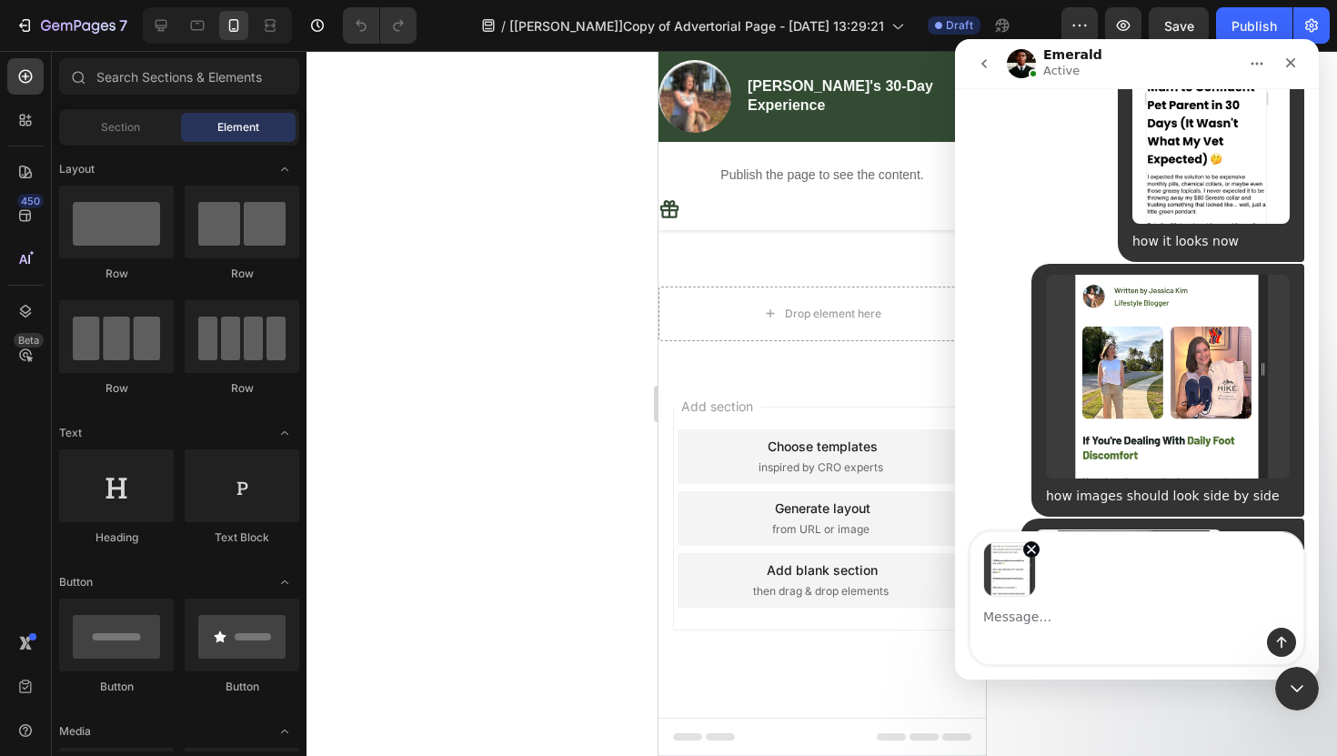
scroll to position [15320, 0]
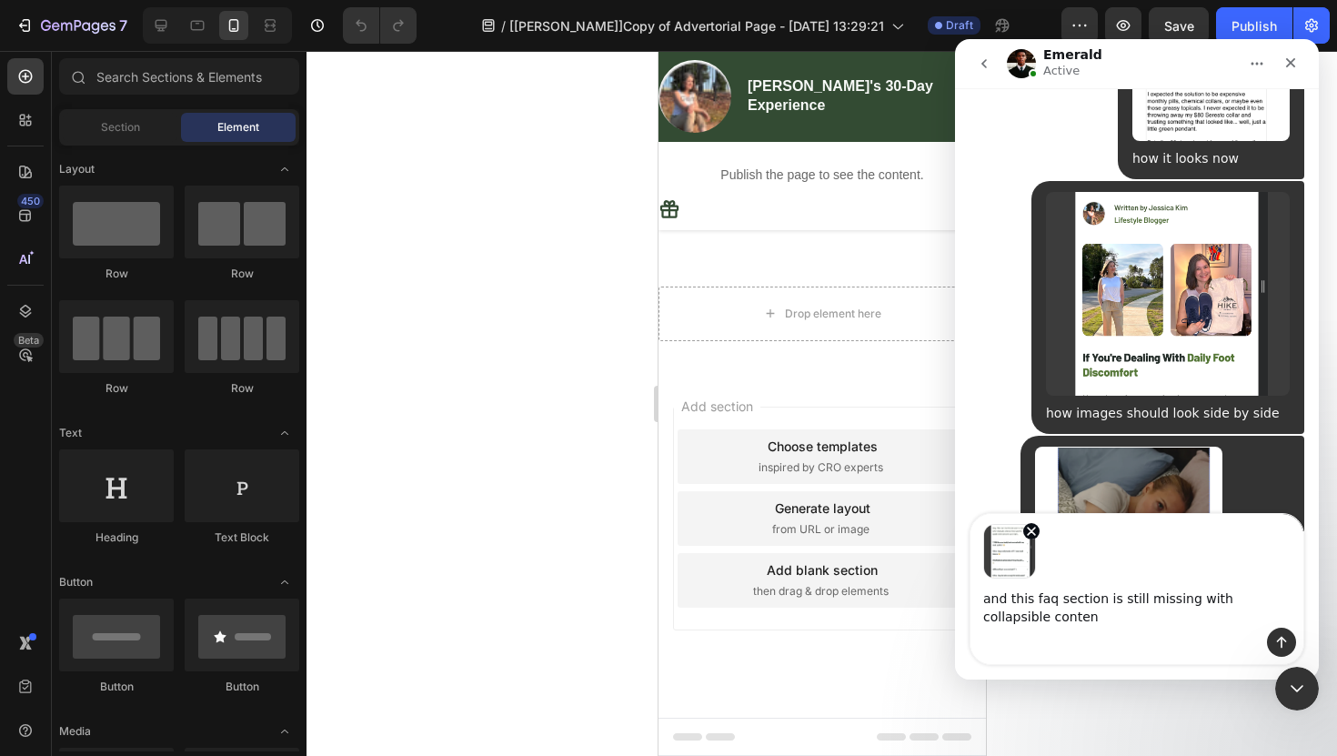
type textarea "and this faq section is still missing with collapsible content"
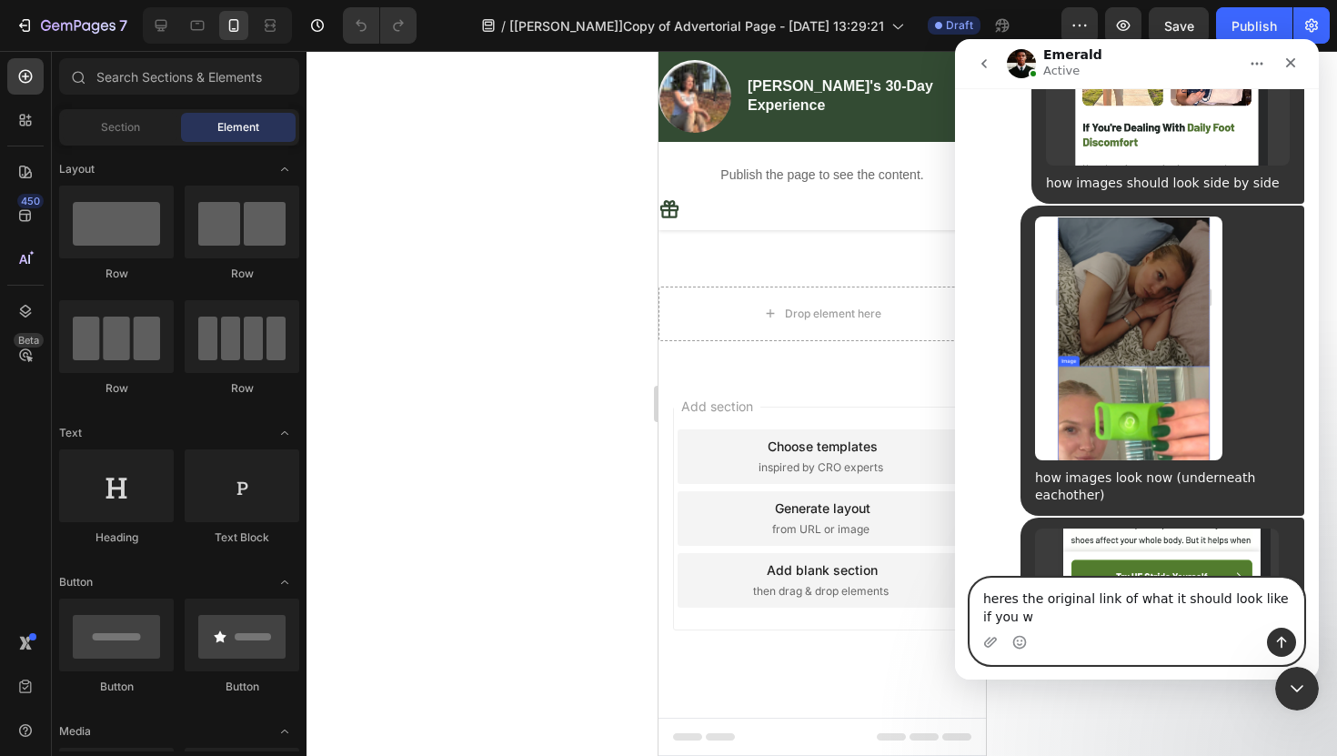
scroll to position [15587, 0]
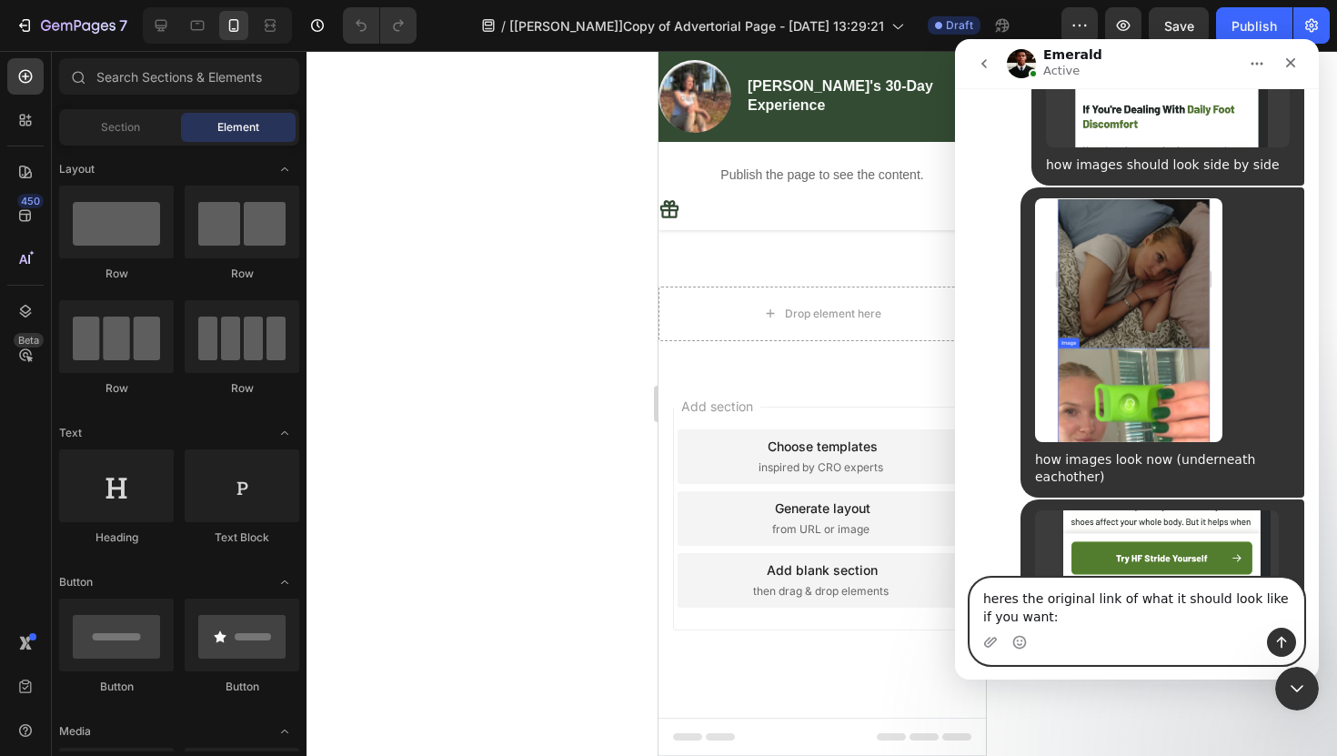
paste textarea "[URL][DOMAIN_NAME]"
type textarea "heres the original link of what it should look like if you want: [URL][DOMAIN_N…"
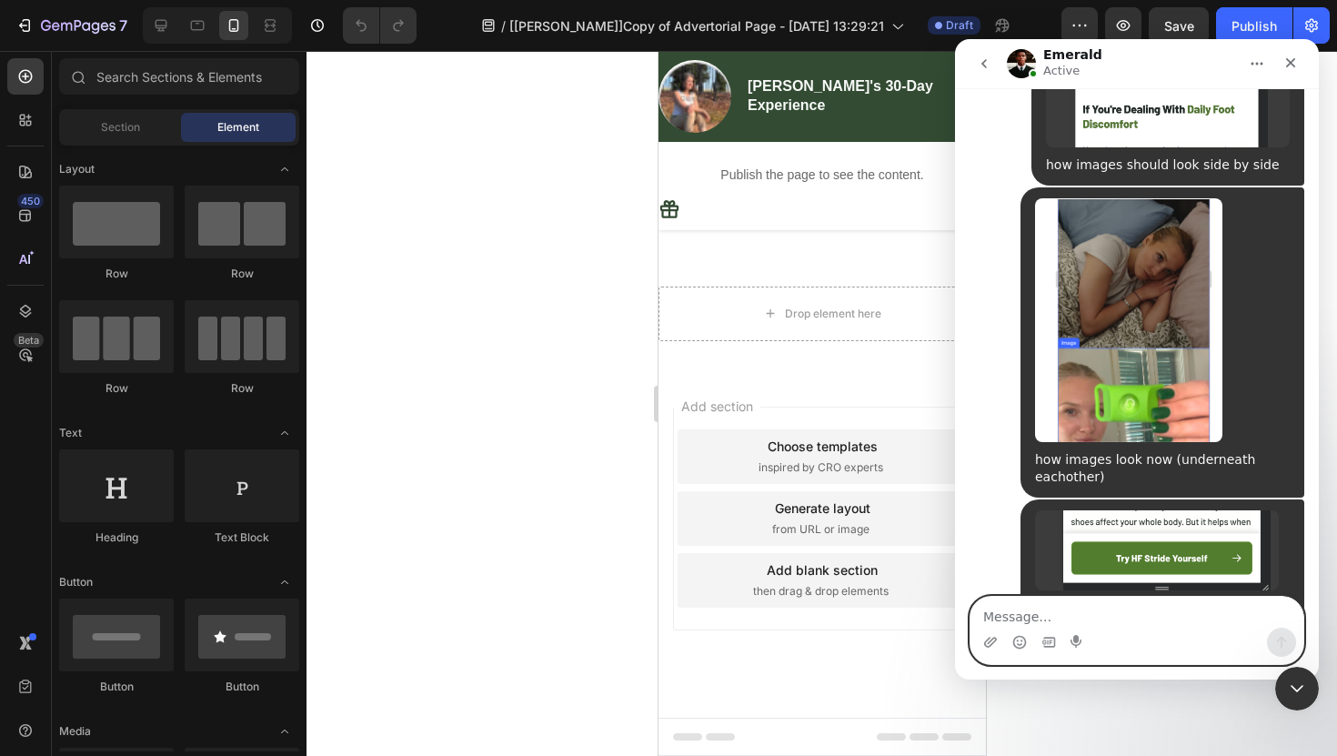
scroll to position [15645, 0]
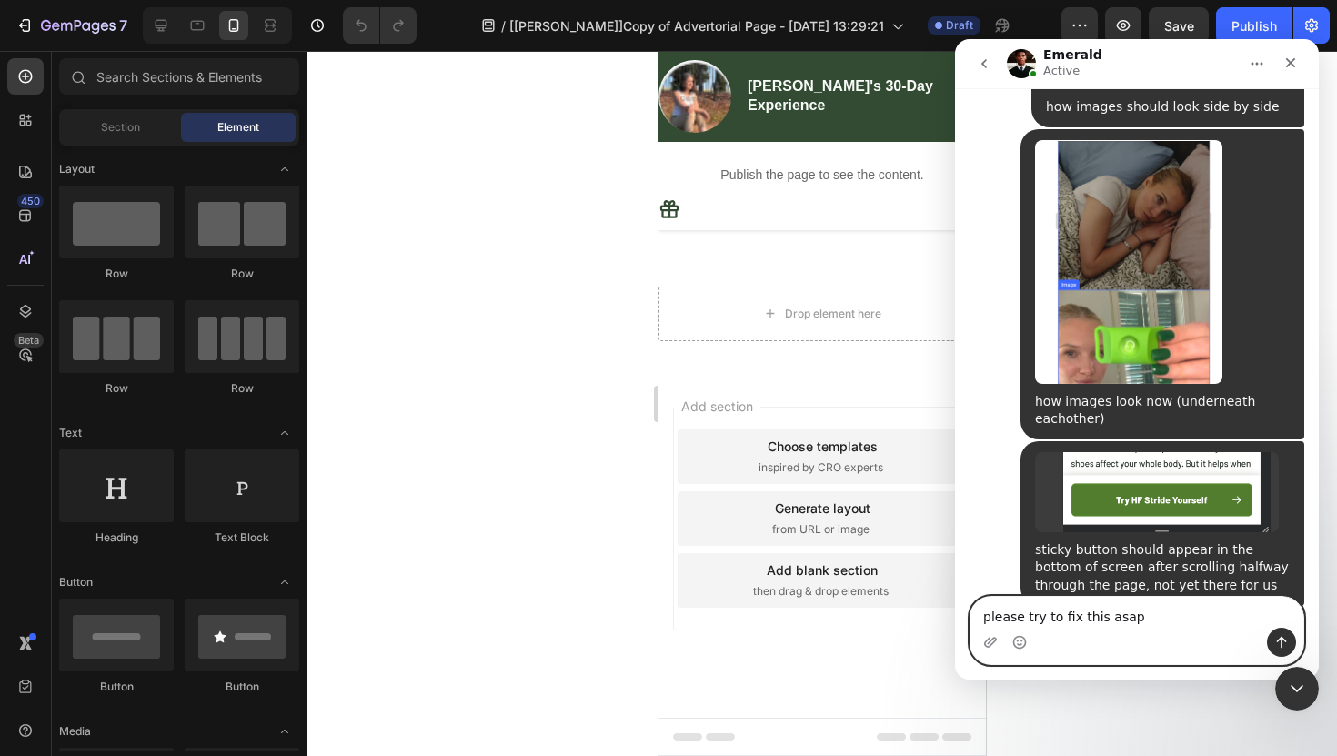
type textarea "please try to fix this asap"
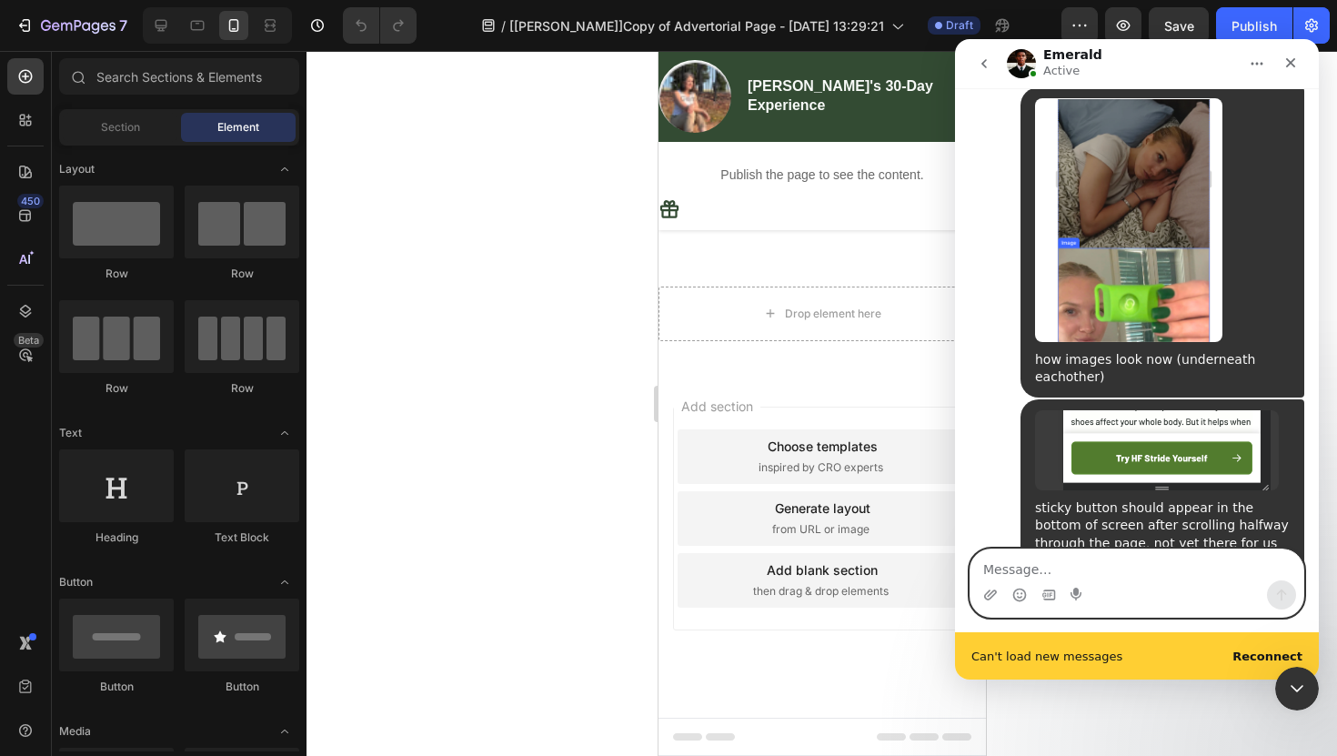
scroll to position [15734, 0]
